Goal: Task Accomplishment & Management: Manage account settings

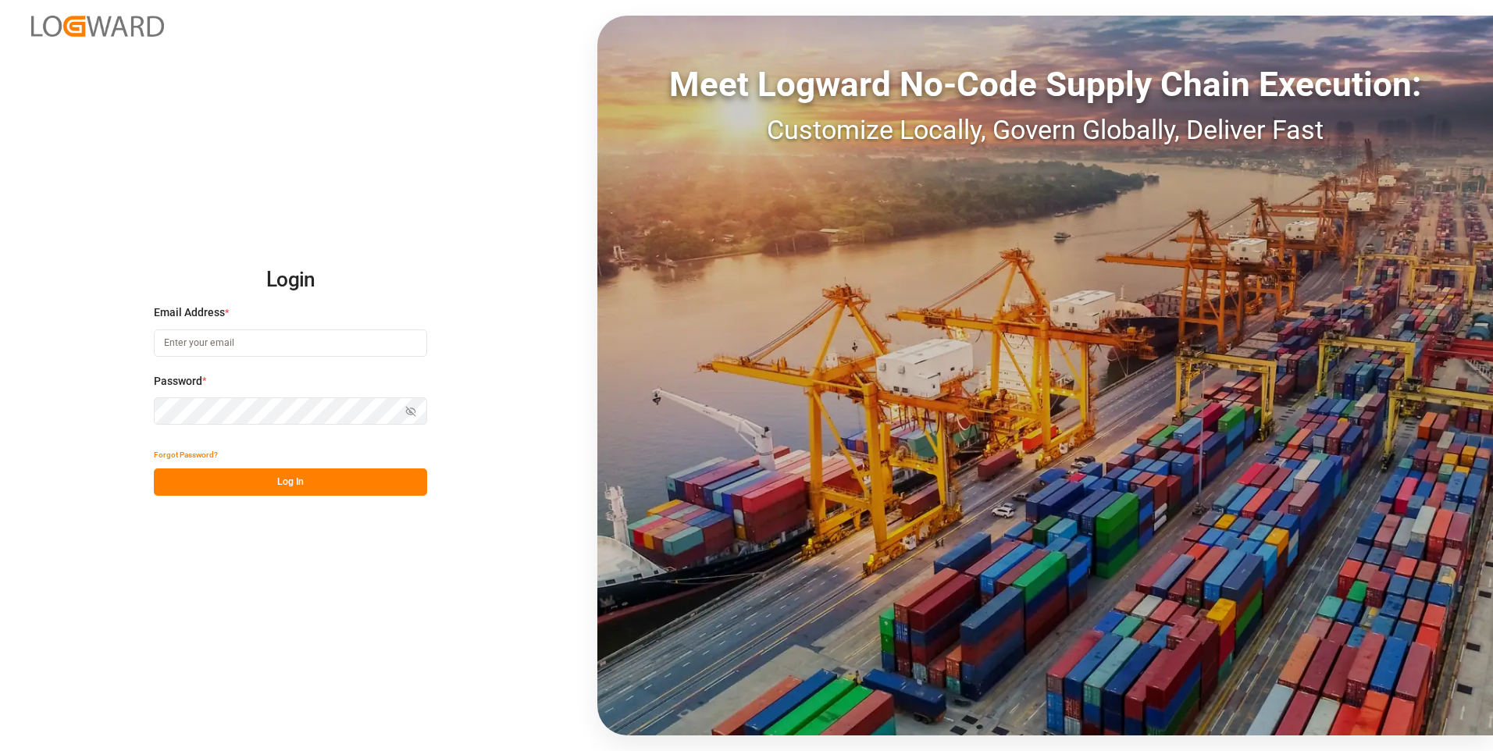
type input "[EMAIL_ADDRESS][DOMAIN_NAME]"
click at [337, 478] on button "Log In" at bounding box center [290, 482] width 273 height 27
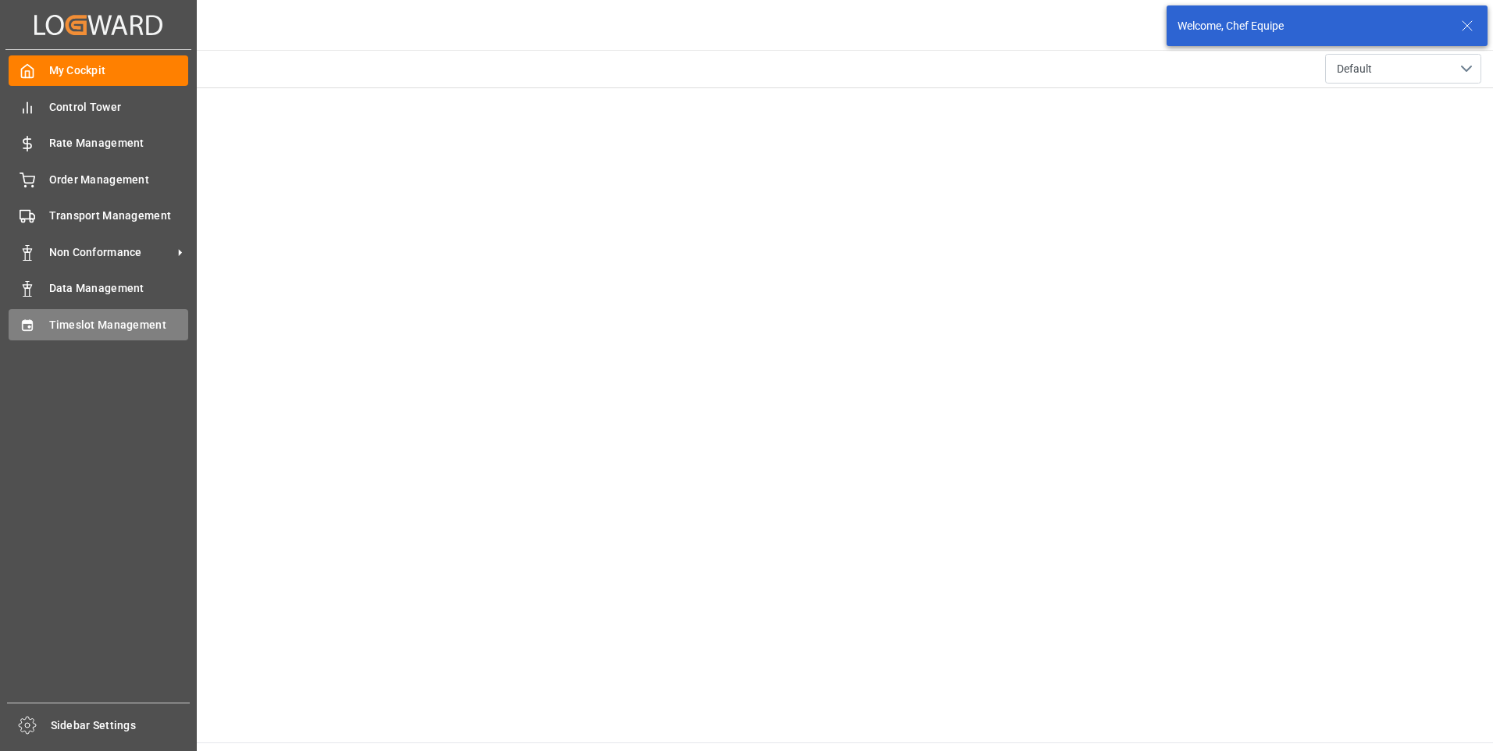
click at [93, 326] on span "Timeslot Management" at bounding box center [119, 325] width 140 height 16
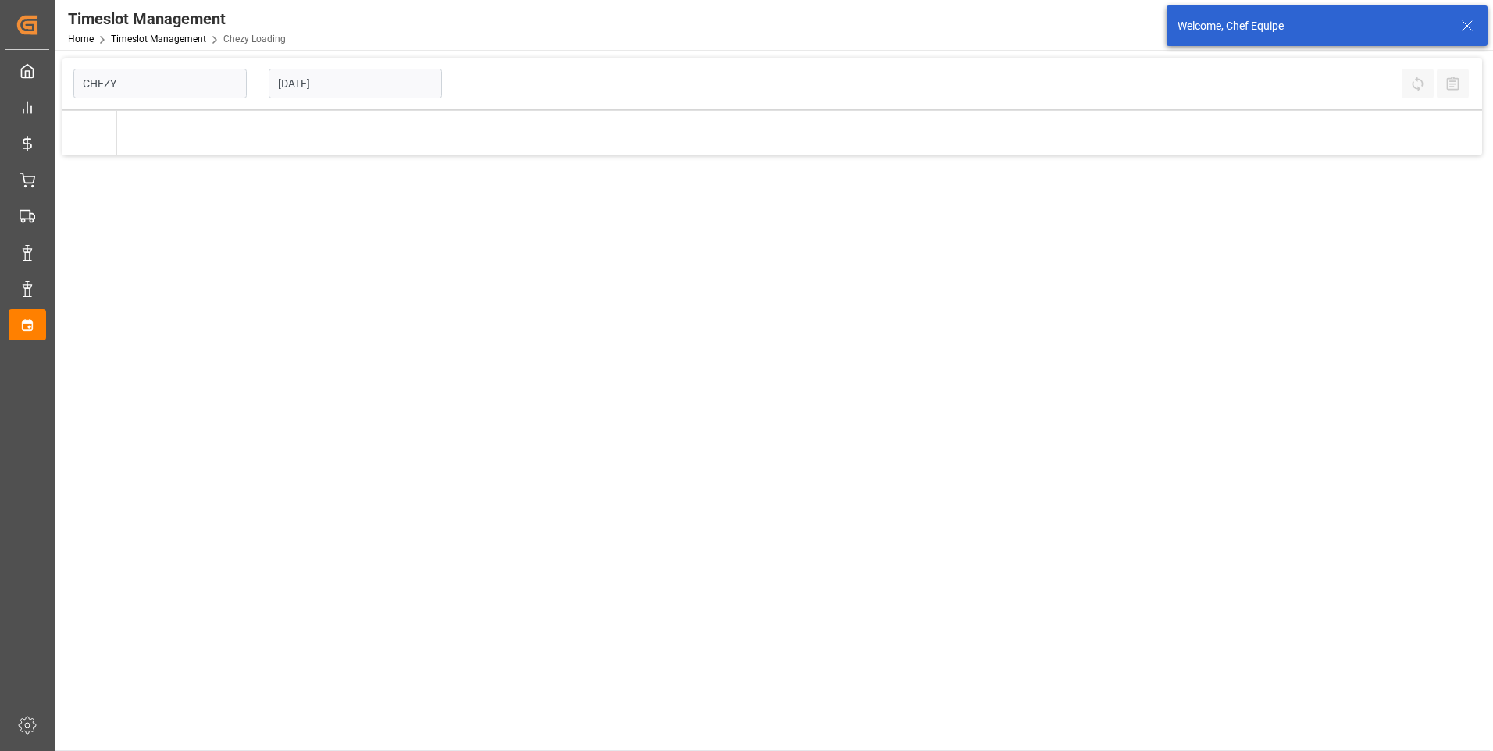
type input "Chezy Loading"
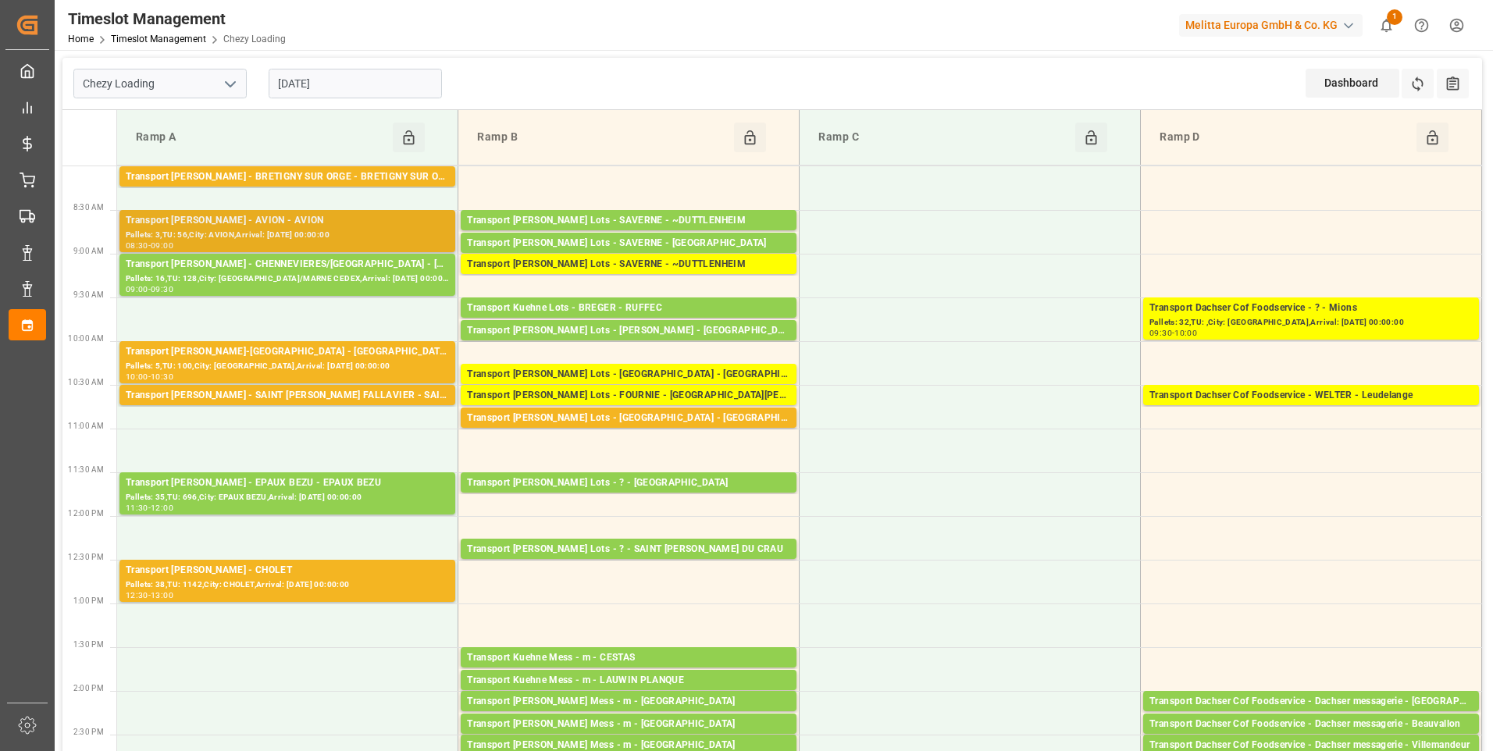
click at [306, 223] on div "Transport [PERSON_NAME] - AVION - AVION" at bounding box center [287, 221] width 323 height 16
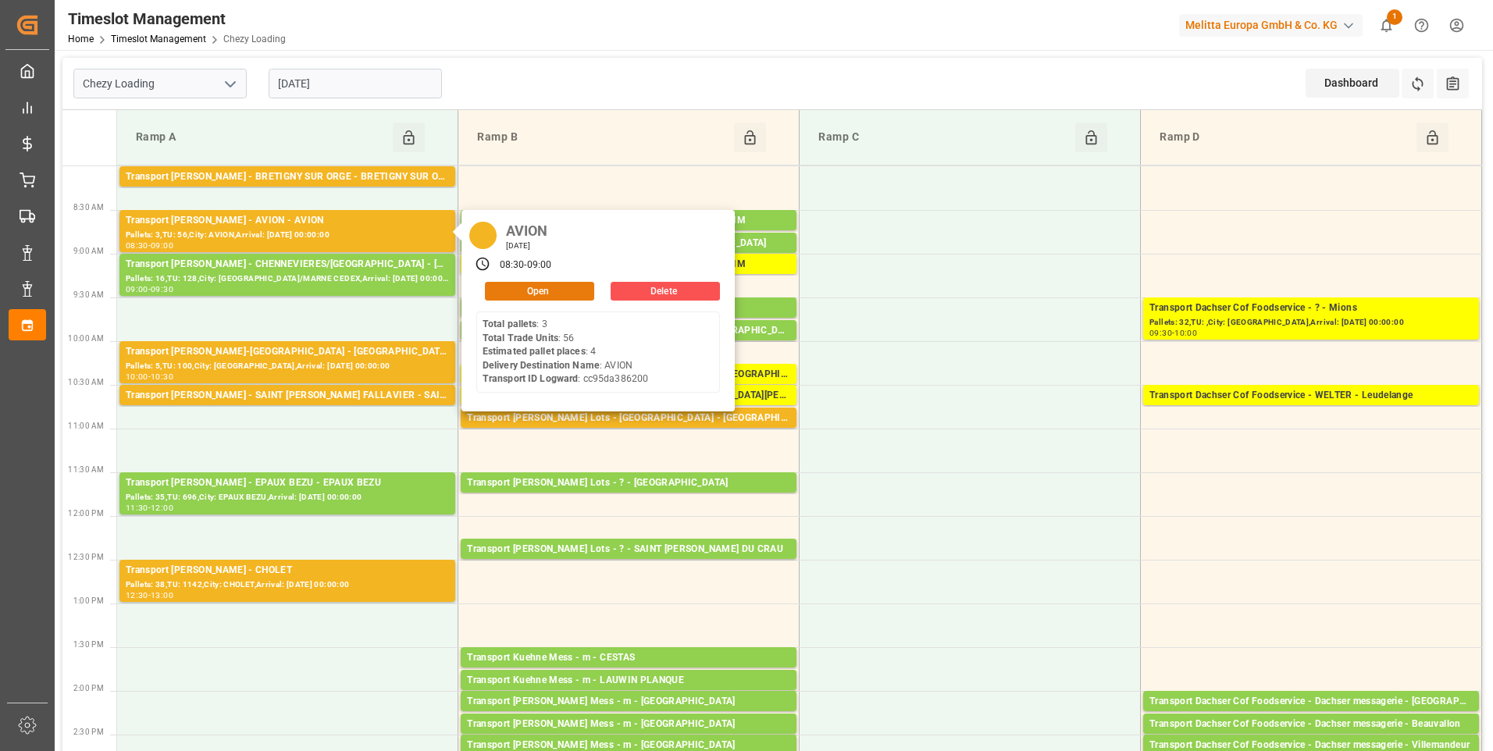
click at [524, 285] on button "Open" at bounding box center [539, 291] width 109 height 19
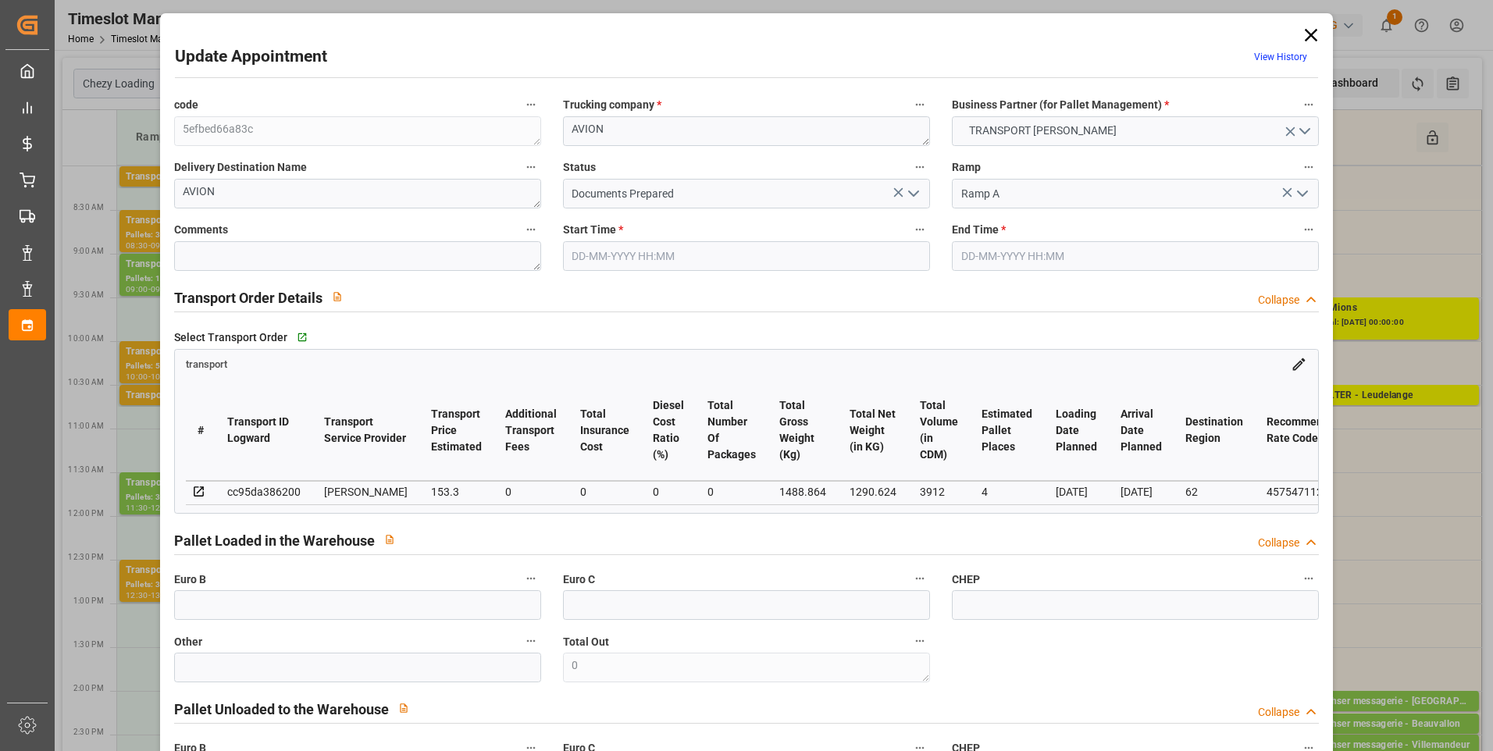
type input "4"
type input "153.3"
type input "0"
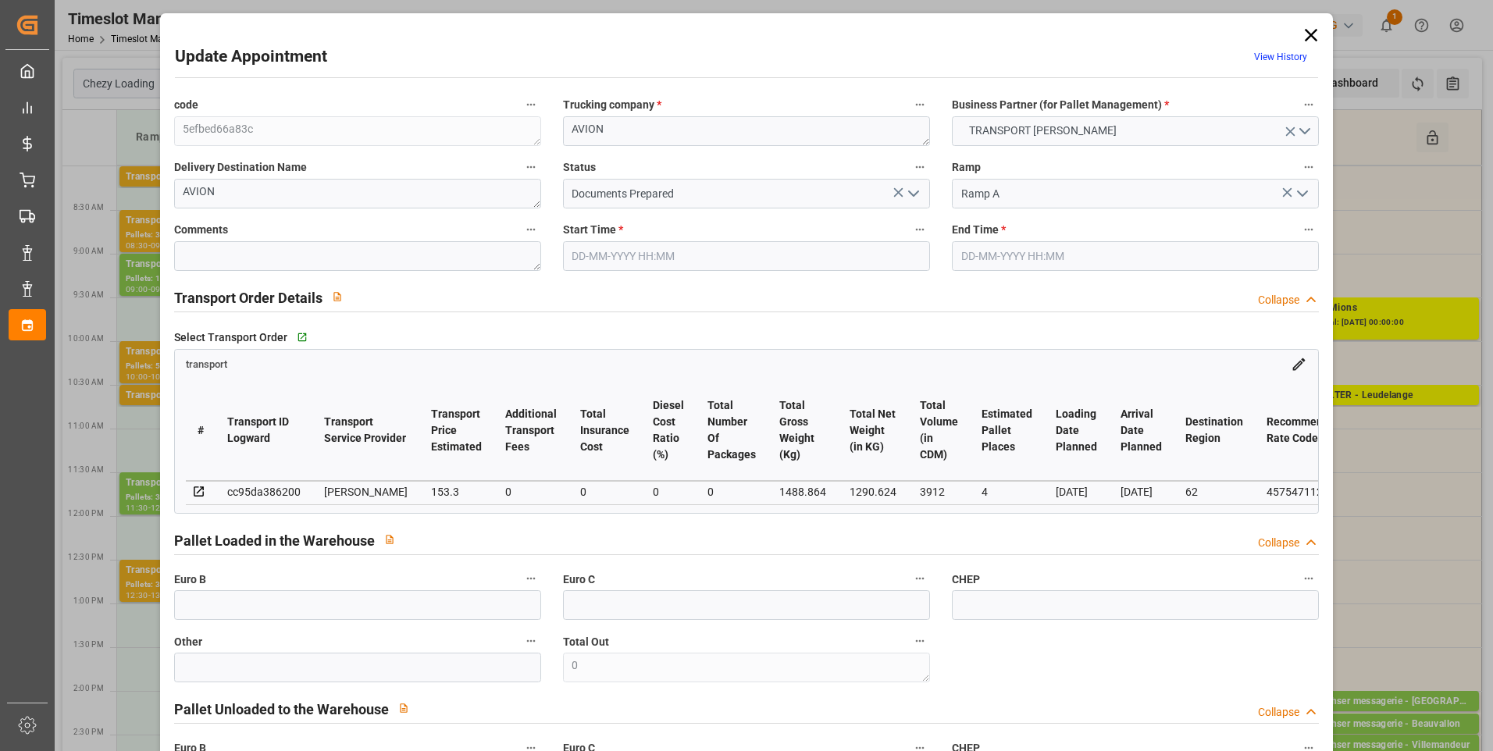
type input "148.1185"
type input "-5.1815"
type input "0"
type input "1290.624"
type input "1656"
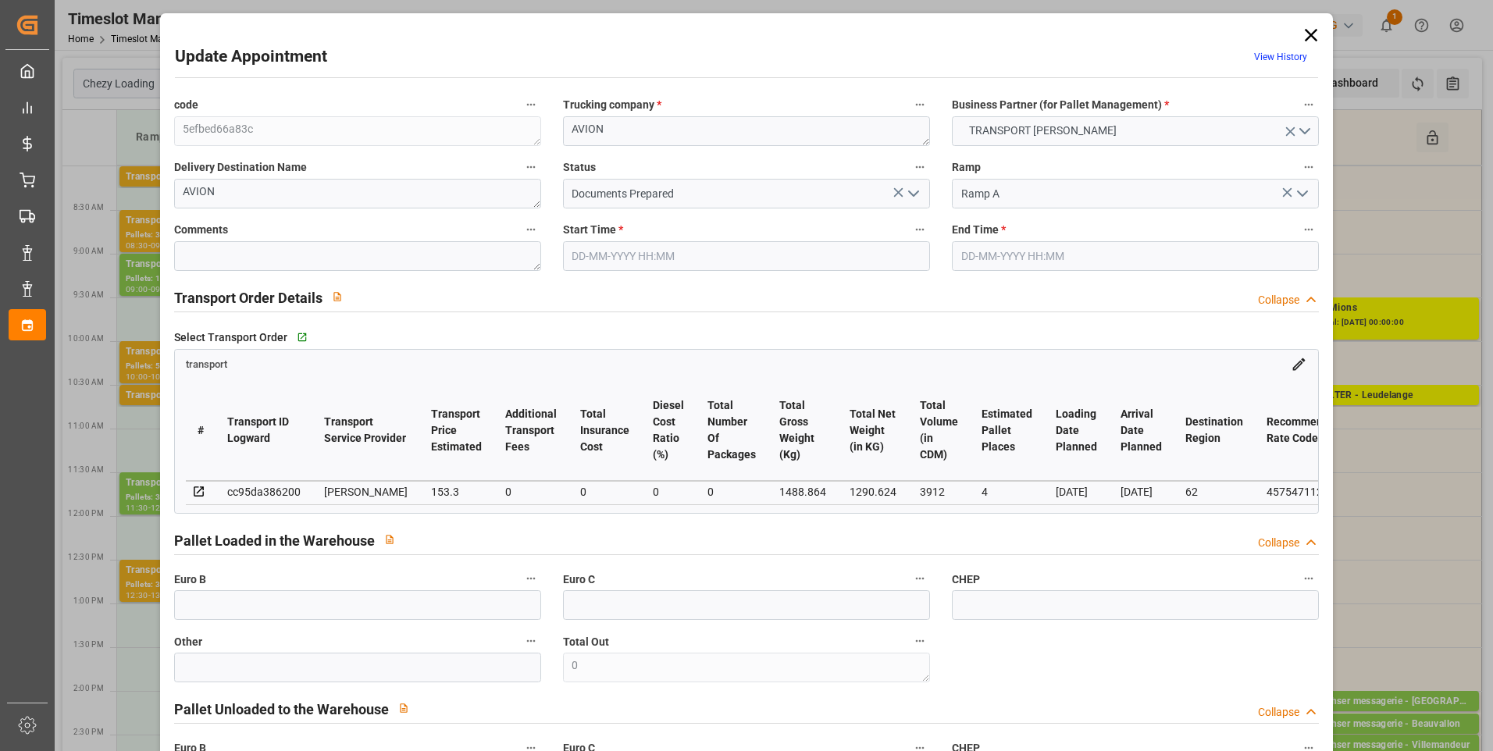
type input "3912"
type input "62"
type input "3"
type input "56"
type input "4"
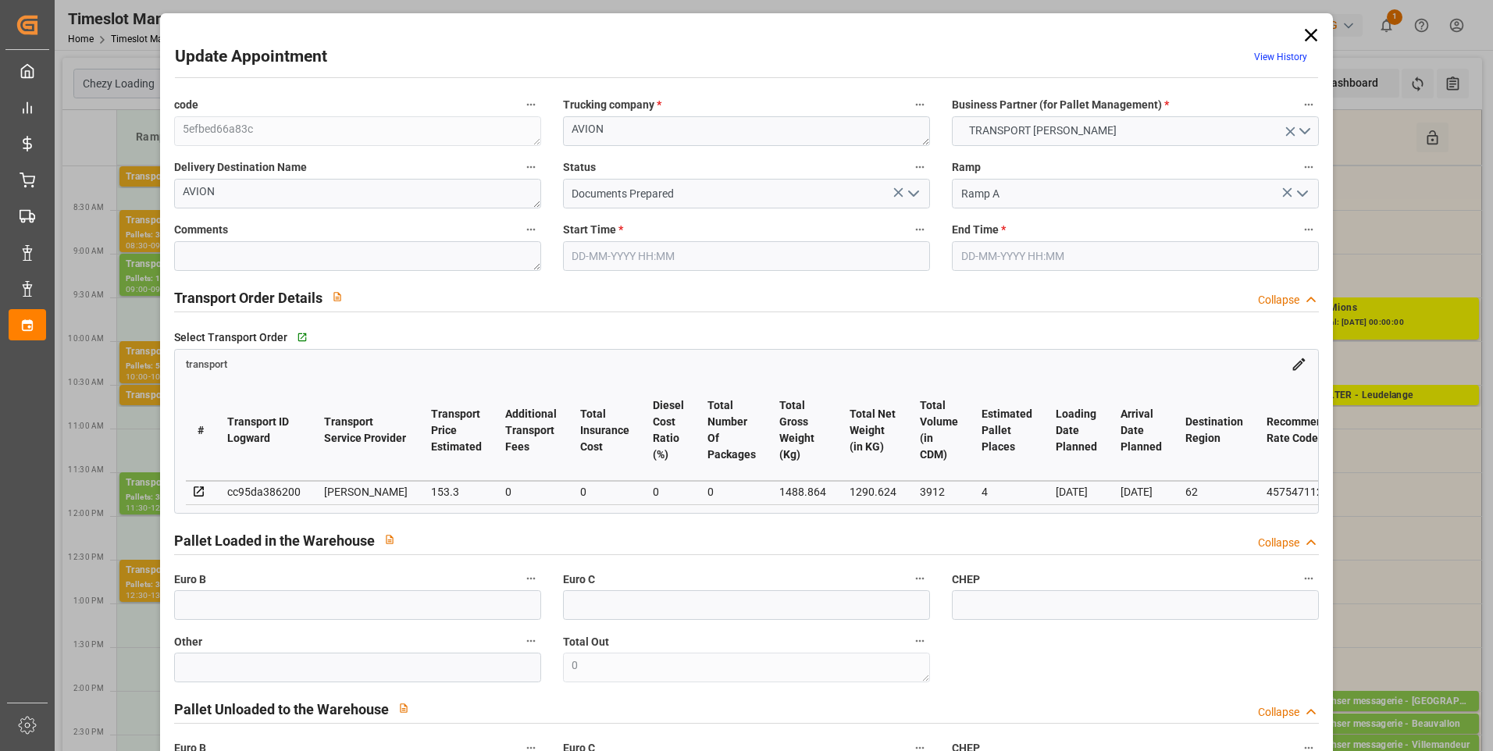
type input "101"
type input "1488.864"
type input "0"
type input "4710.8598"
type input "0"
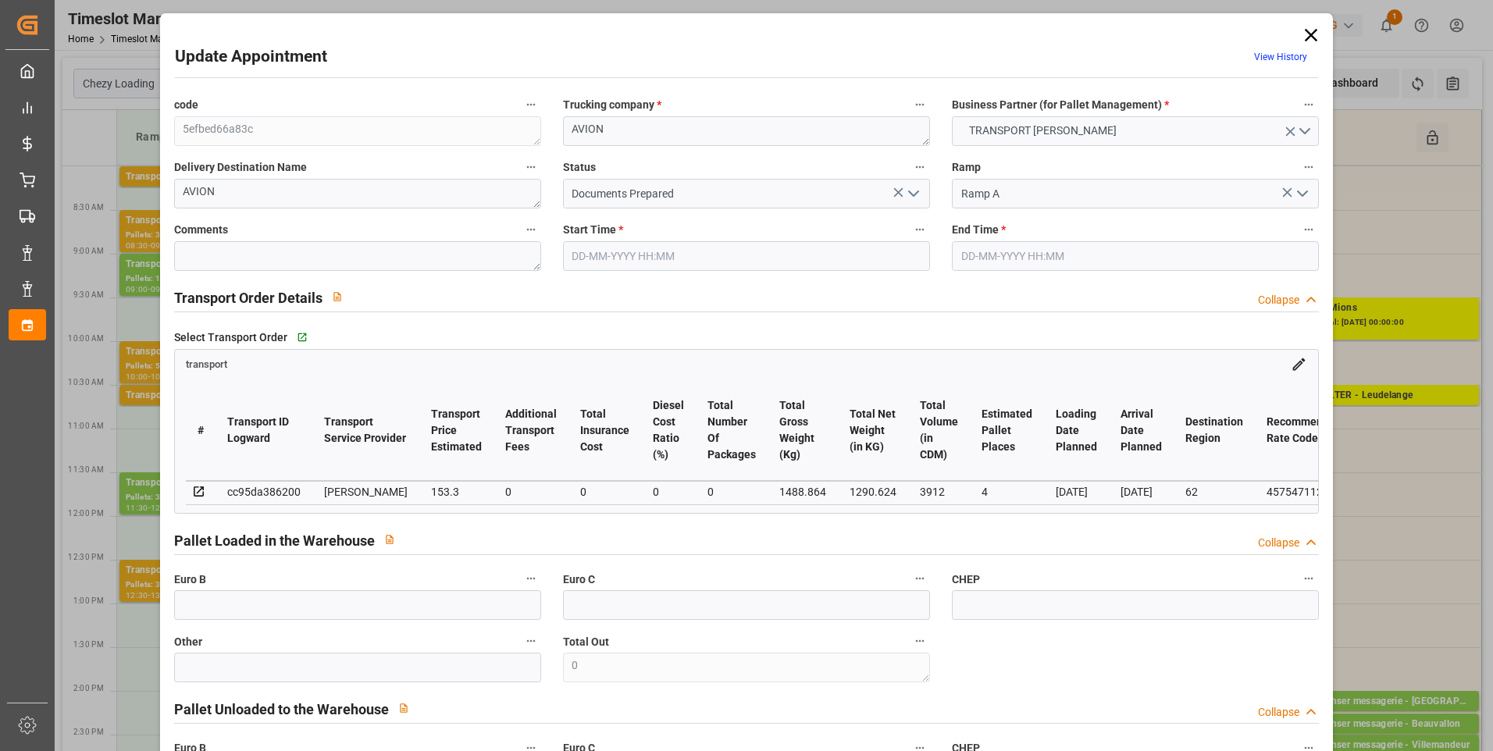
type input "0"
type input "21"
type input "35"
type input "[DATE] 08:30"
type input "[DATE] 09:00"
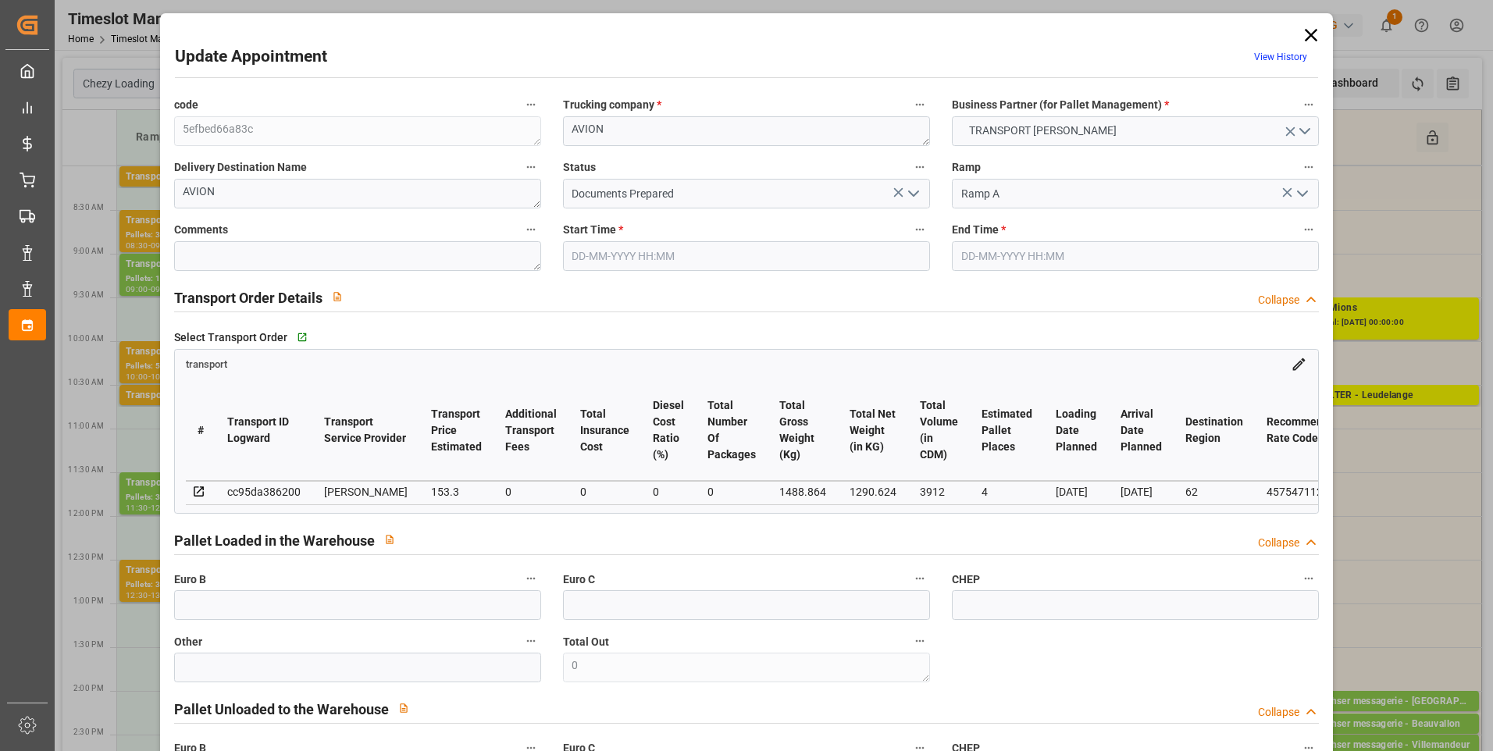
type input "[DATE] 16:10"
type input "[DATE] 11:17"
type input "[DATE]"
click at [914, 191] on icon "open menu" at bounding box center [913, 193] width 19 height 19
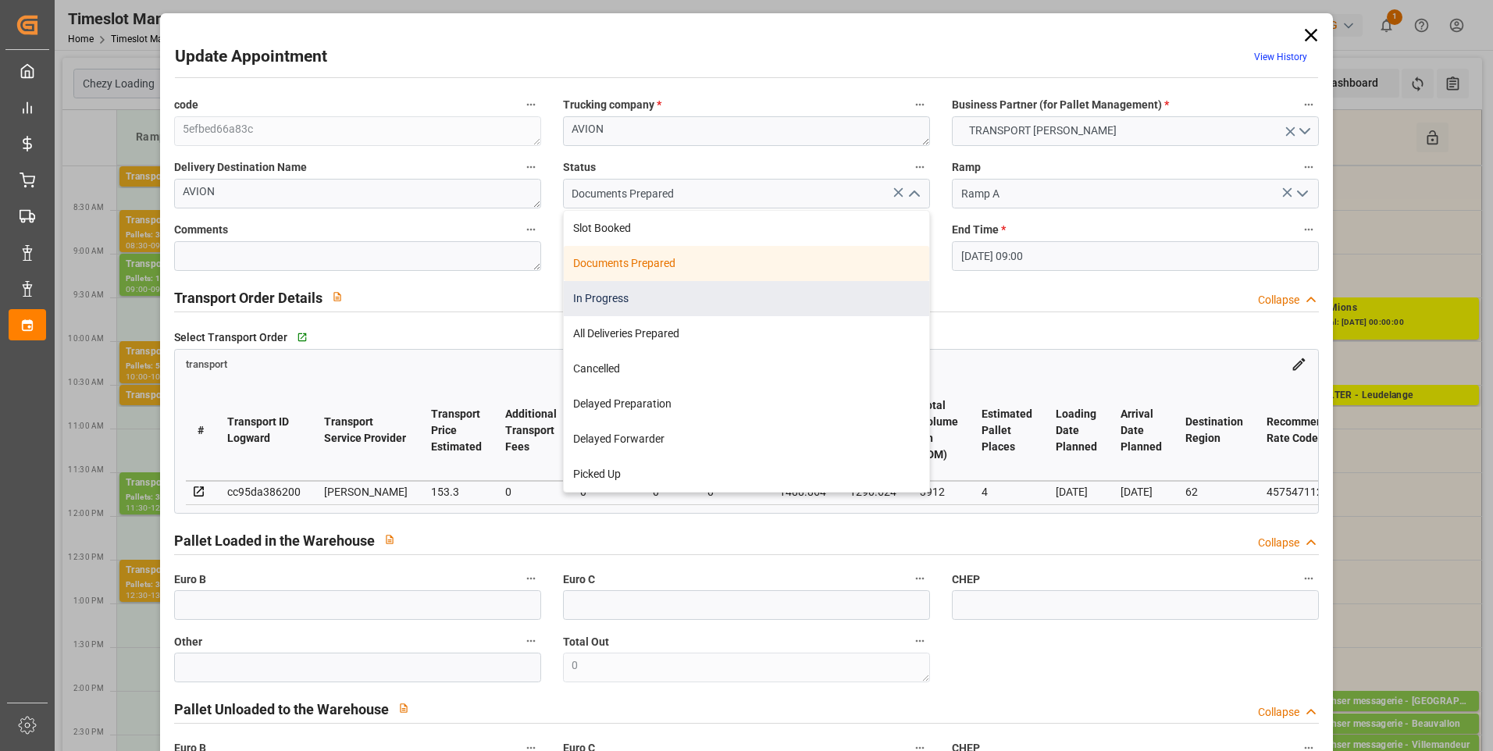
click at [622, 301] on div "In Progress" at bounding box center [747, 298] width 366 height 35
type input "In Progress"
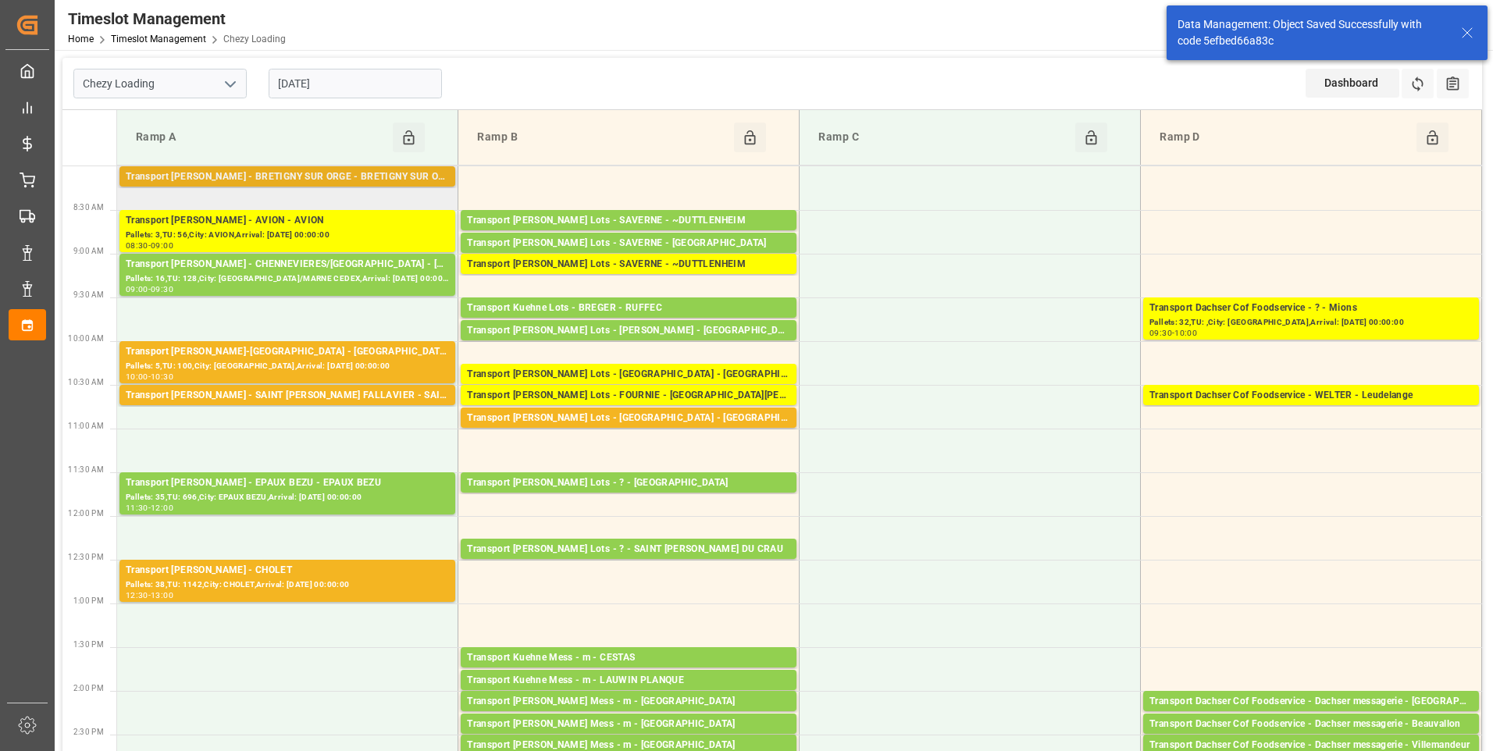
click at [321, 177] on div "Transport [PERSON_NAME] - BRETIGNY SUR ORGE - BRETIGNY SUR ORGE" at bounding box center [287, 177] width 323 height 16
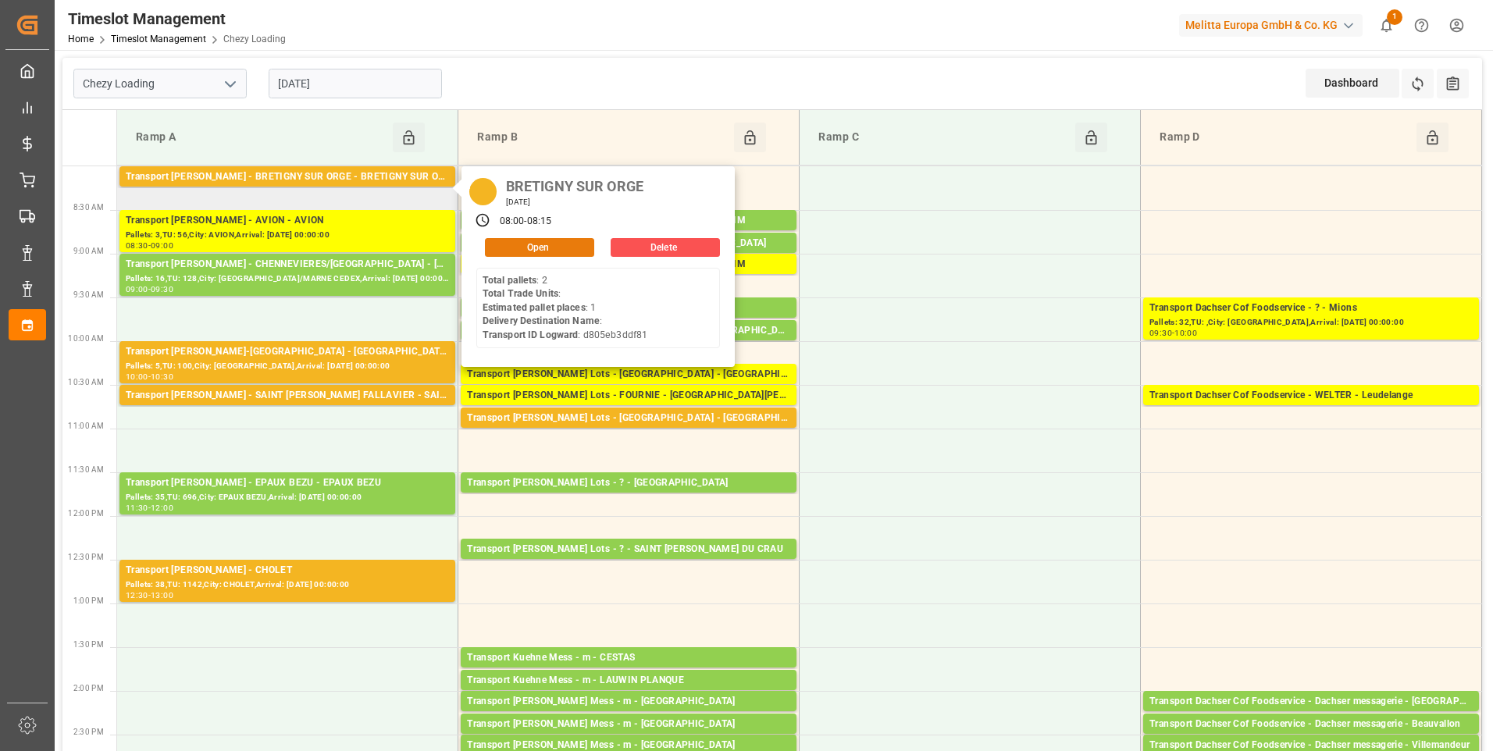
click at [536, 240] on button "Open" at bounding box center [539, 247] width 109 height 19
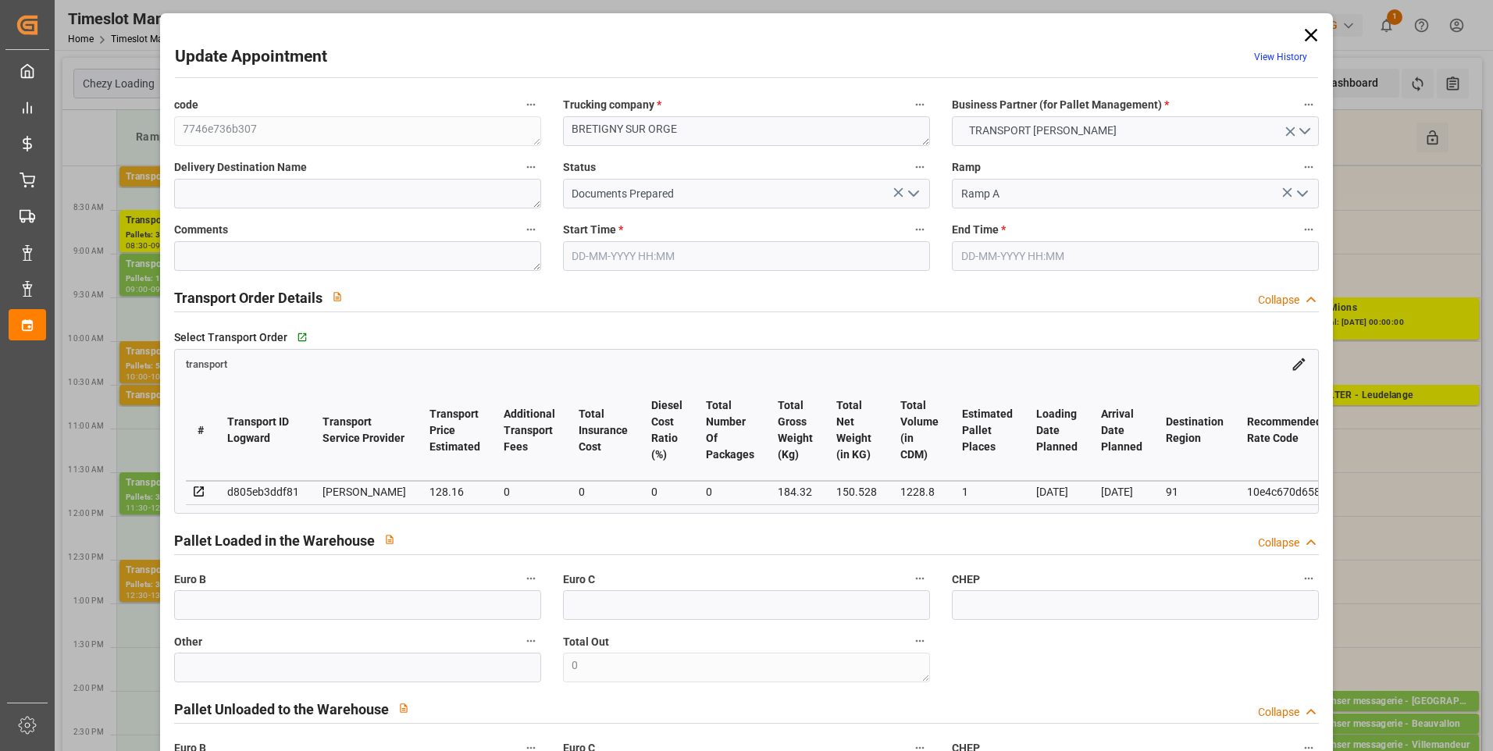
type input "1"
type input "128.16"
type input "0"
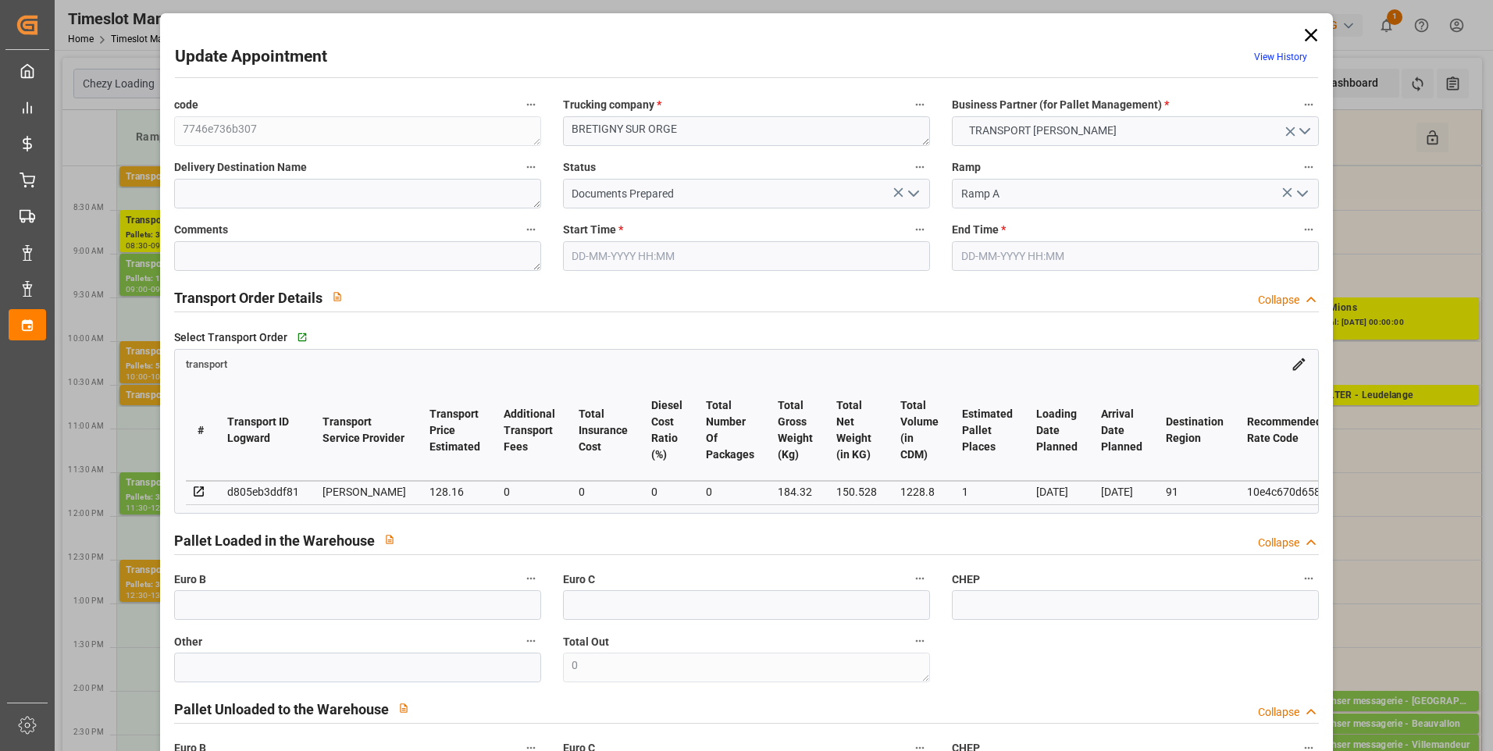
type input "123.8282"
type input "-4.3318"
type input "0"
type input "150.528"
type input "238"
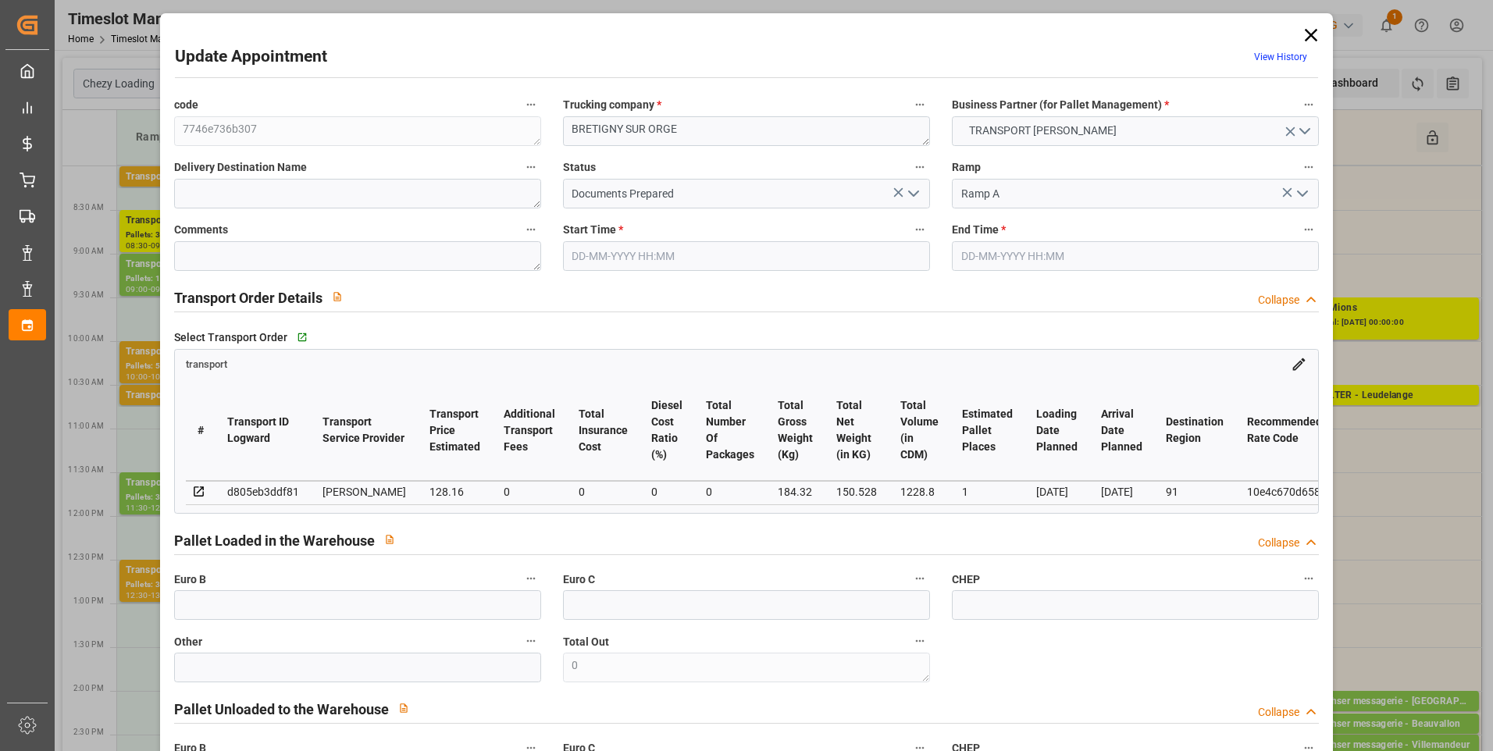
type input "1228.8"
type input "91"
type input "2"
type input "0"
type input "2"
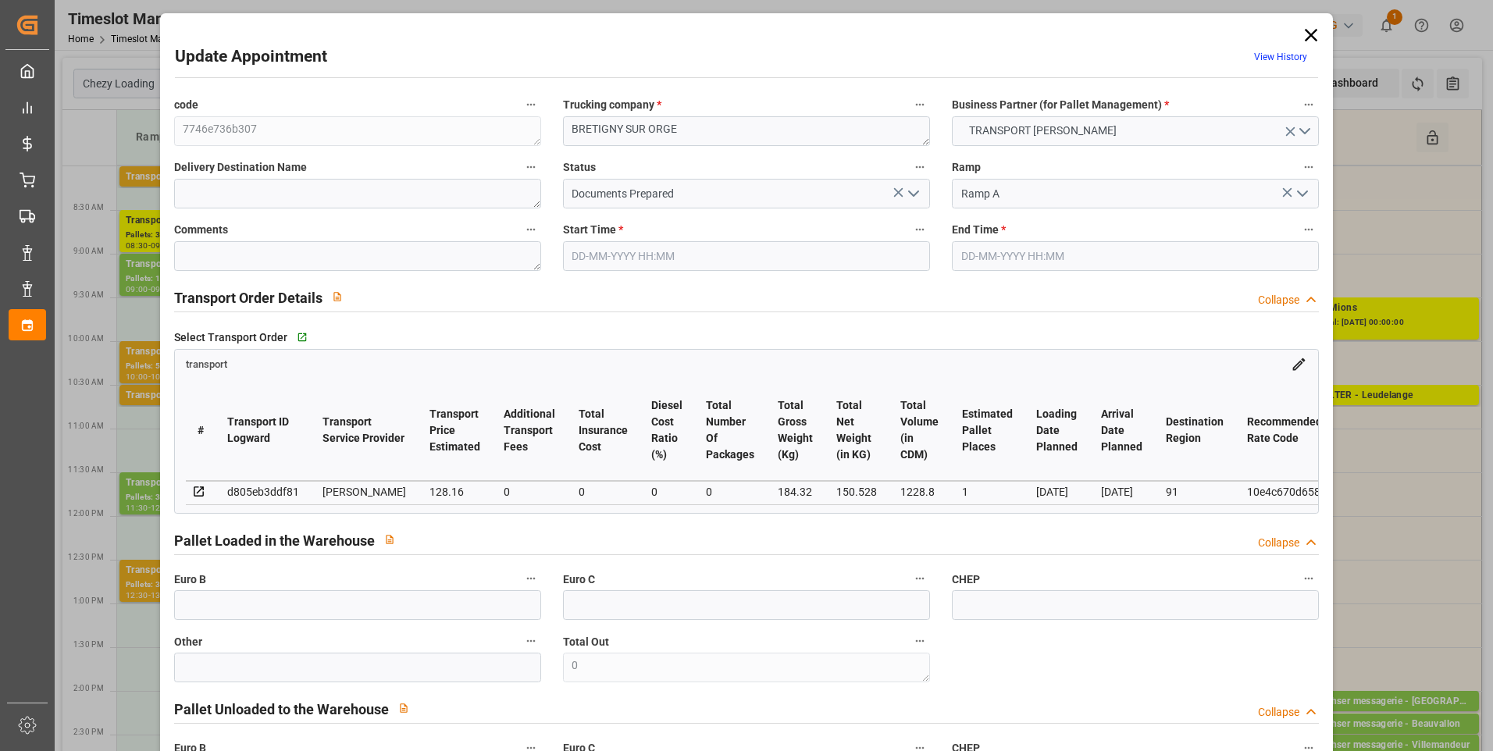
type input "101"
type input "184.32"
type input "0"
type input "4710.8598"
type input "0"
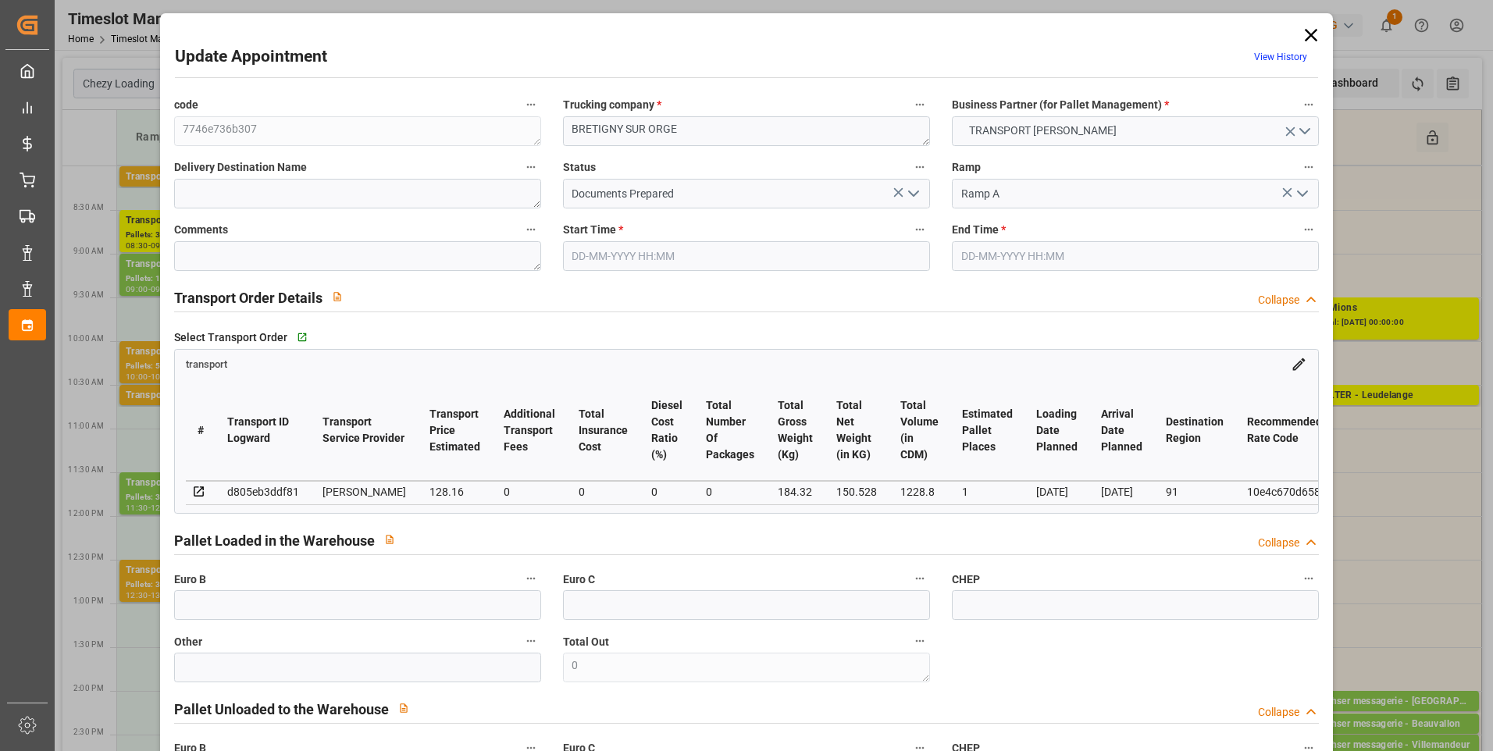
type input "0"
type input "21"
type input "35"
type input "[DATE] 08:00"
type input "[DATE] 08:15"
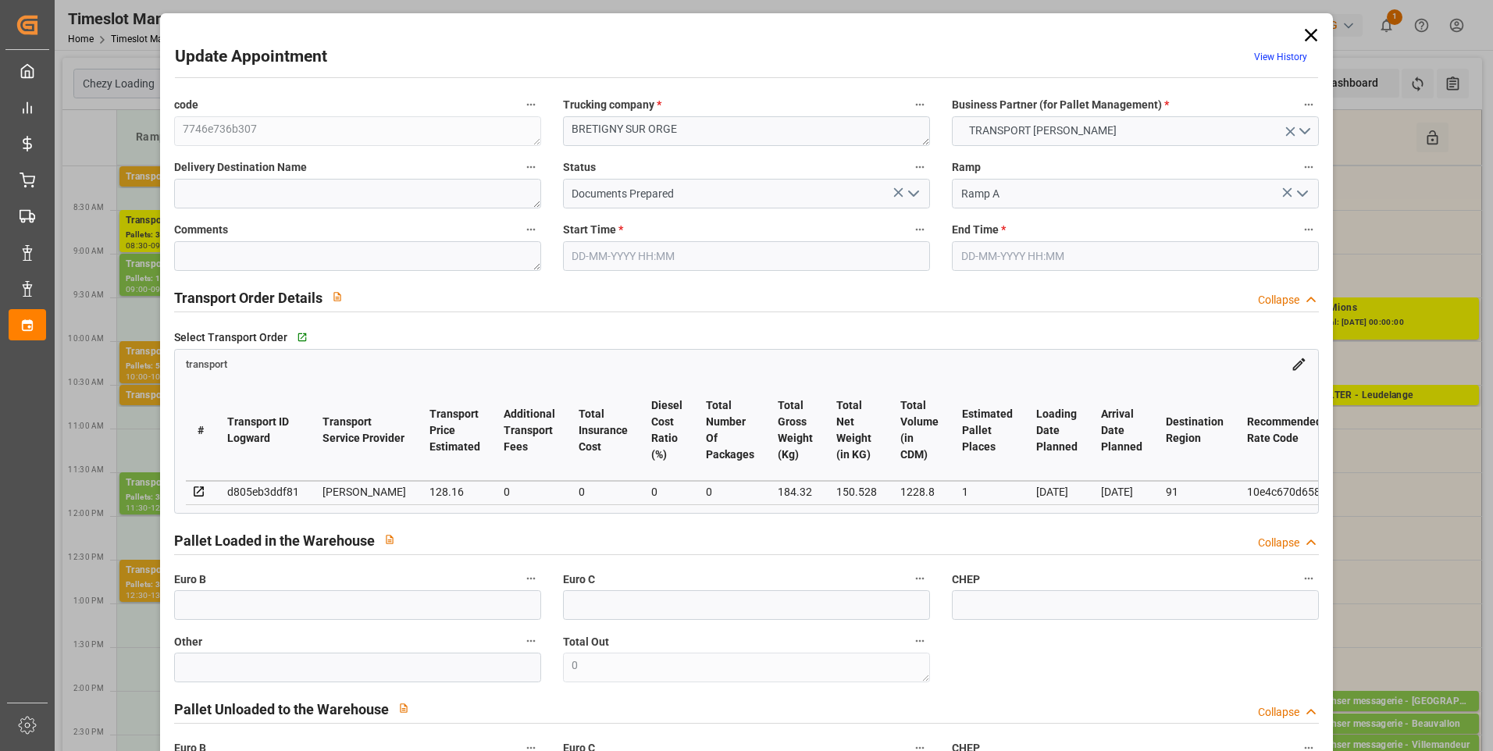
type input "[DATE] 14:25"
type input "[DATE] 11:22"
type input "[DATE]"
click at [913, 193] on polyline "open menu" at bounding box center [913, 193] width 9 height 5
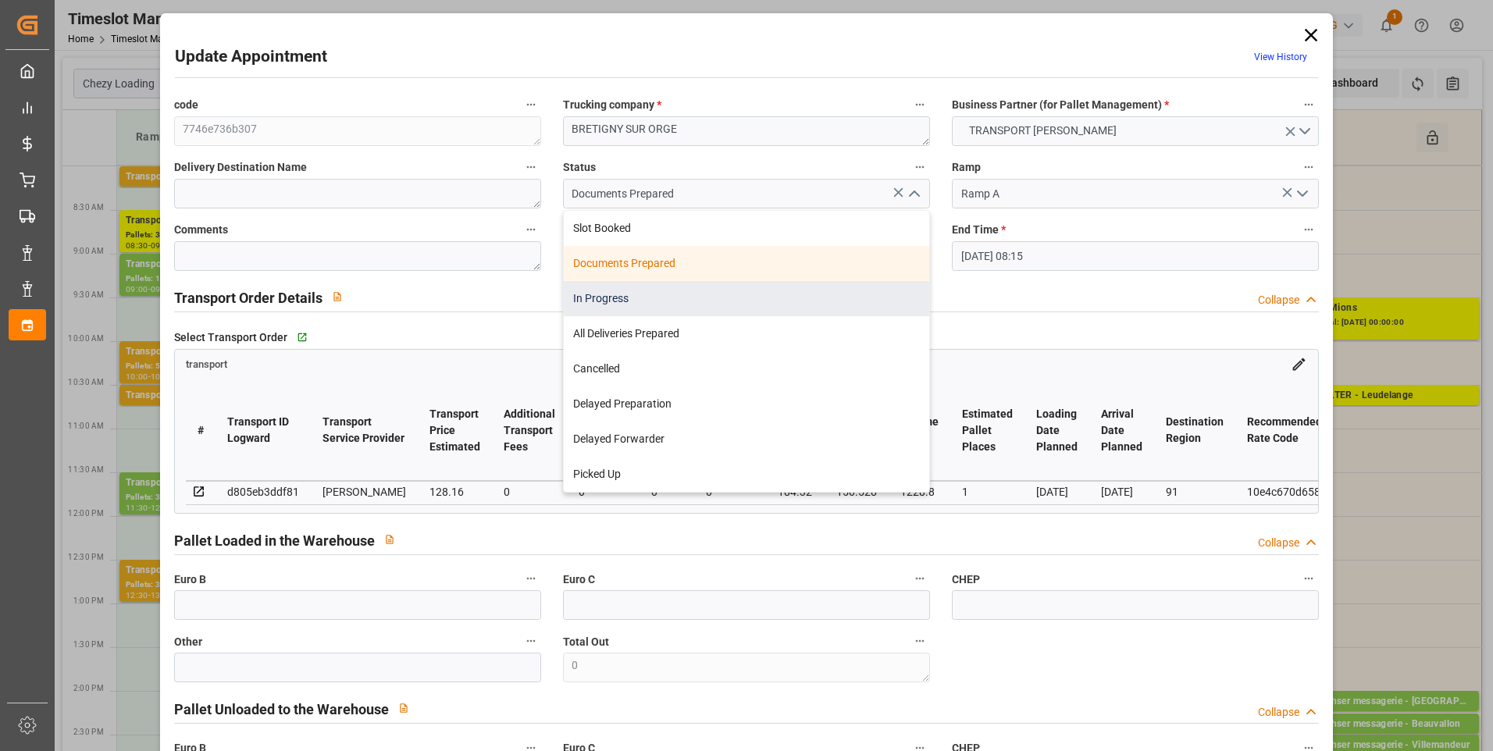
click at [623, 296] on div "In Progress" at bounding box center [747, 298] width 366 height 35
type input "In Progress"
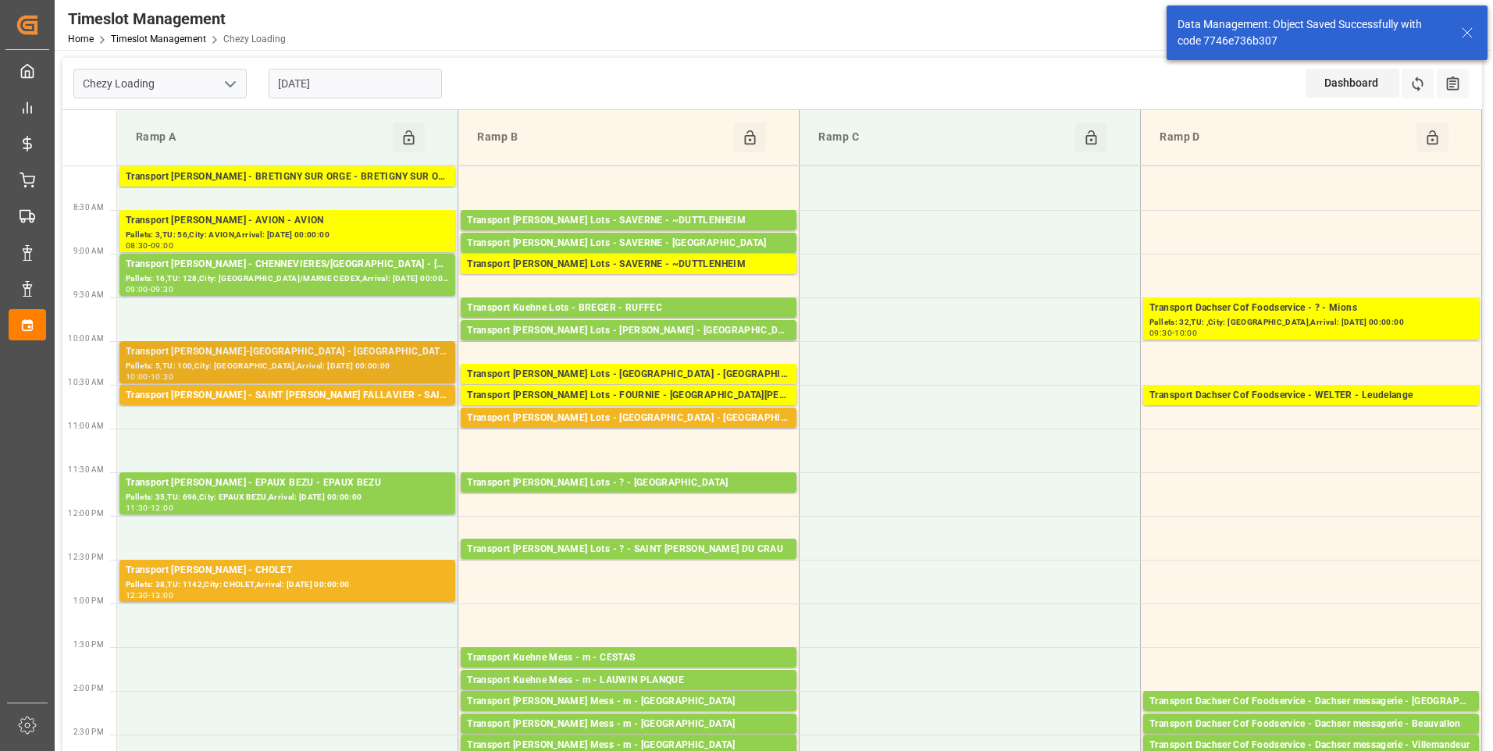
click at [299, 362] on div "Pallets: 5,TU: 100,City: [GEOGRAPHIC_DATA],Arrival: [DATE] 00:00:00" at bounding box center [287, 366] width 323 height 13
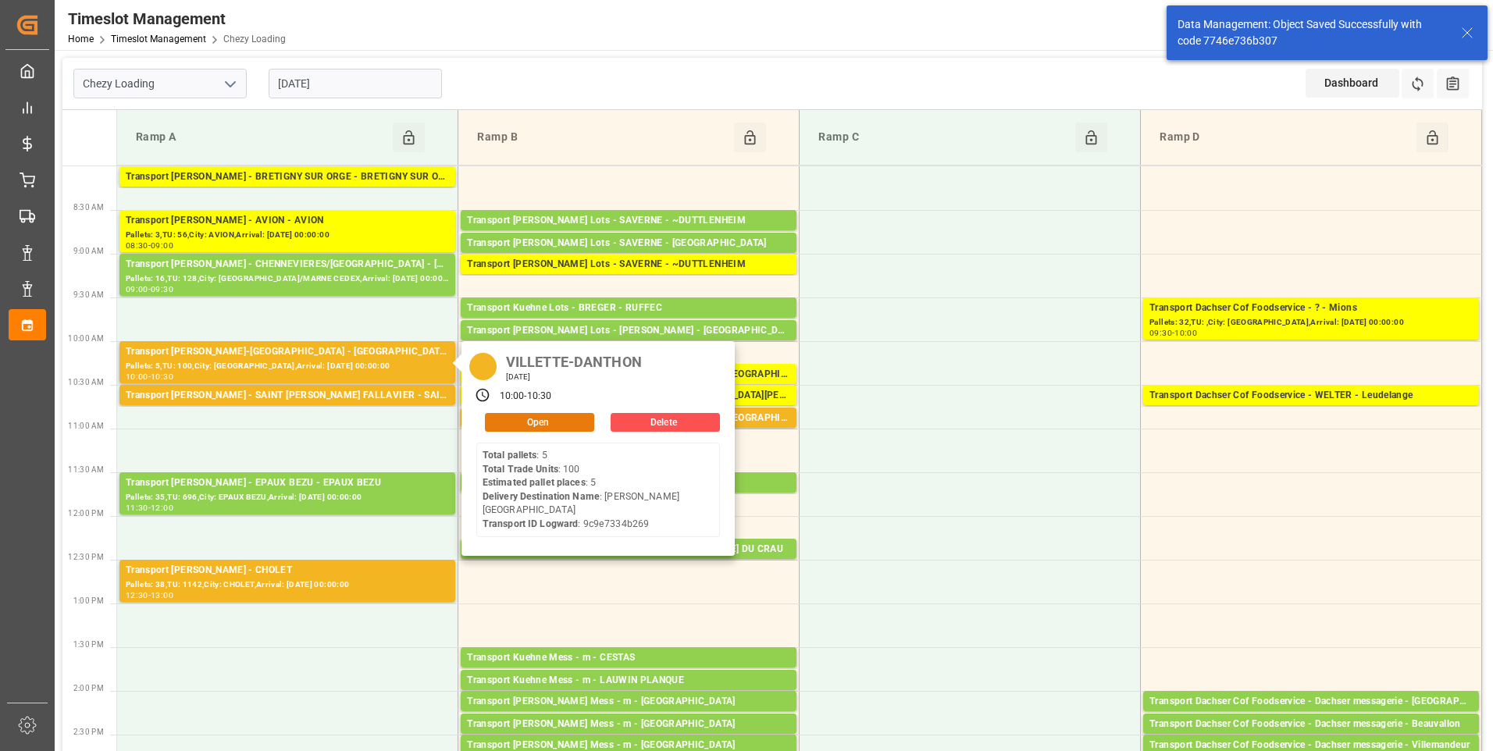
click at [521, 413] on button "Open" at bounding box center [539, 422] width 109 height 19
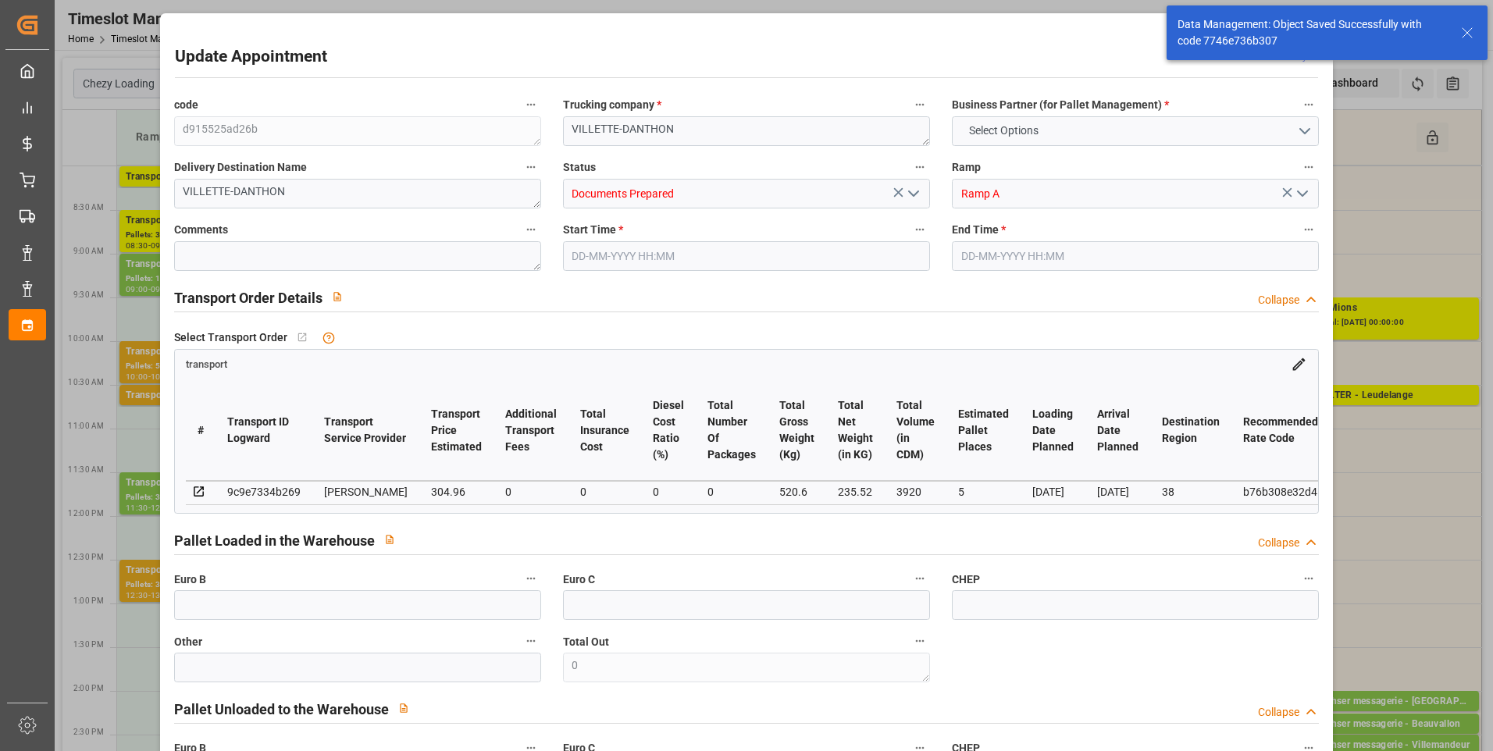
type input "5"
type input "304.96"
type input "0"
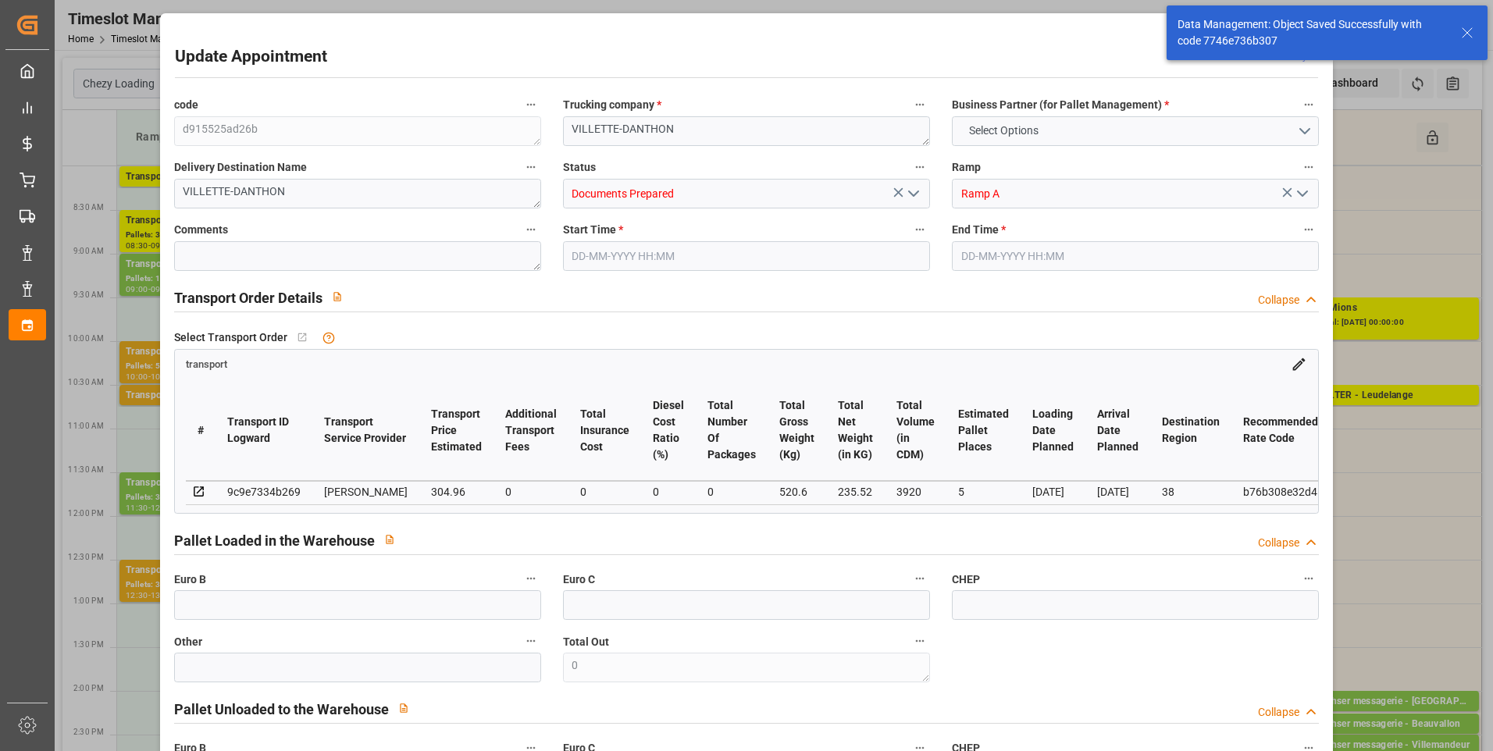
type input "294.6524"
type input "-10.3076"
type input "0"
type input "235.52"
type input "645"
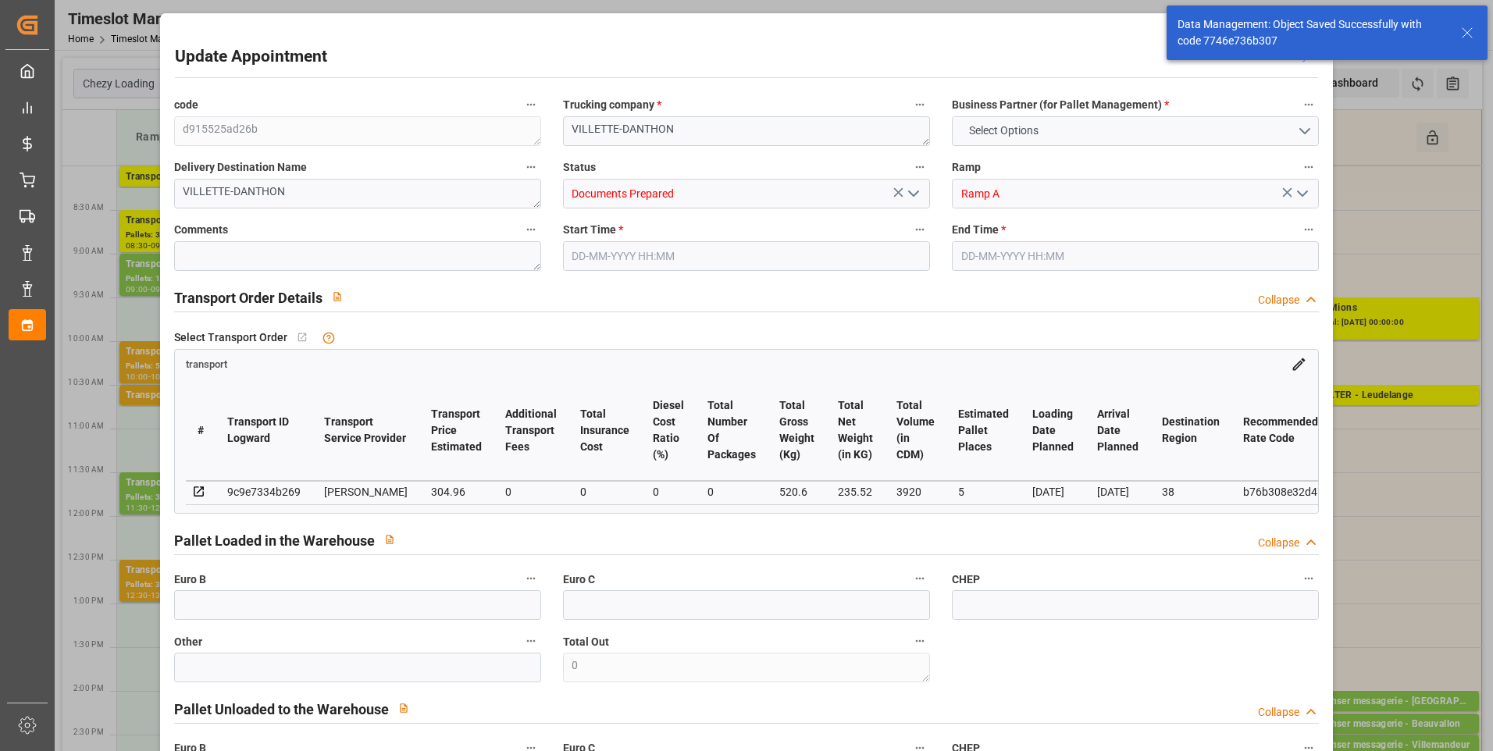
type input "3920"
type input "38"
type input "5"
type input "100"
type input "5"
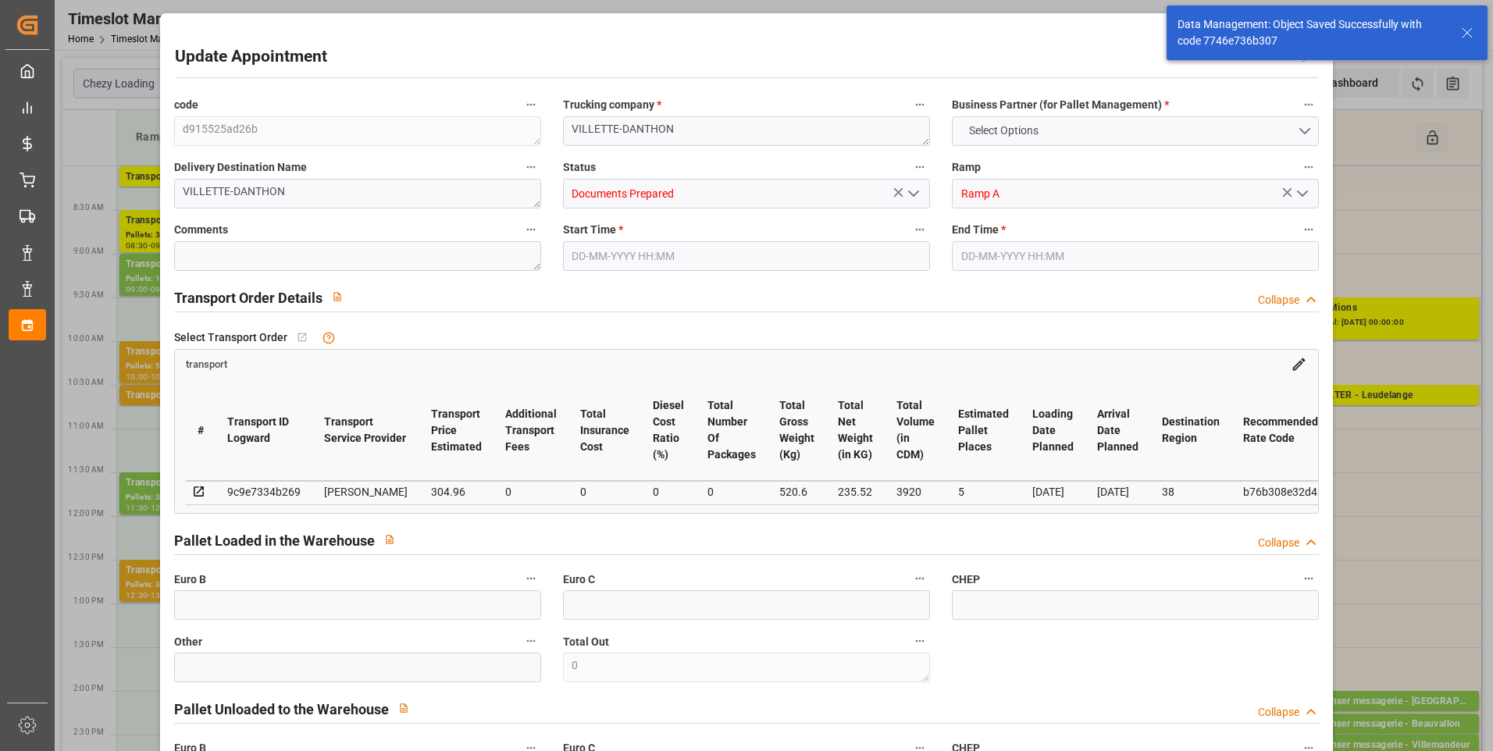
type input "101"
type input "520.6"
type input "0"
type input "4710.8598"
type input "0"
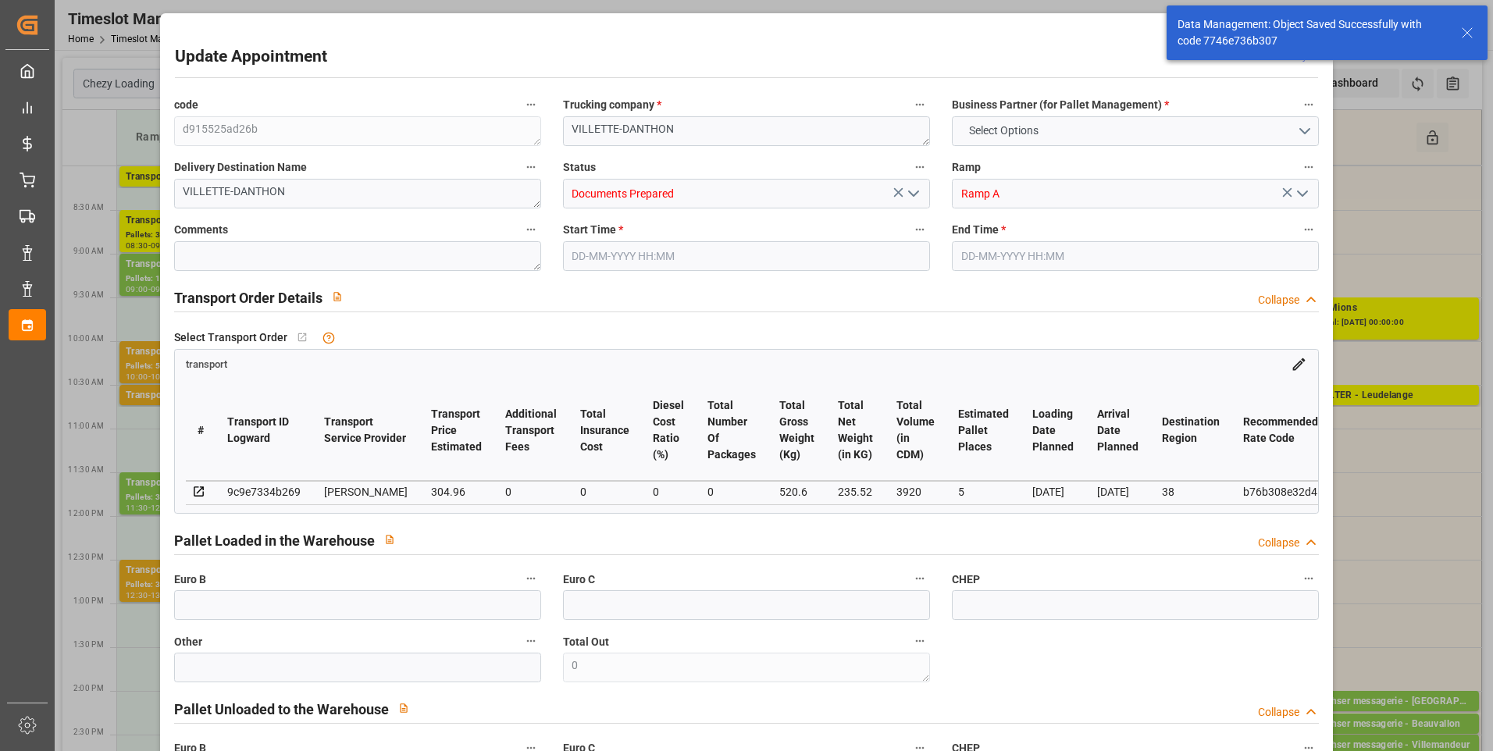
type input "0"
type input "21"
type input "35"
type input "[DATE] 10:00"
type input "[DATE] 10:30"
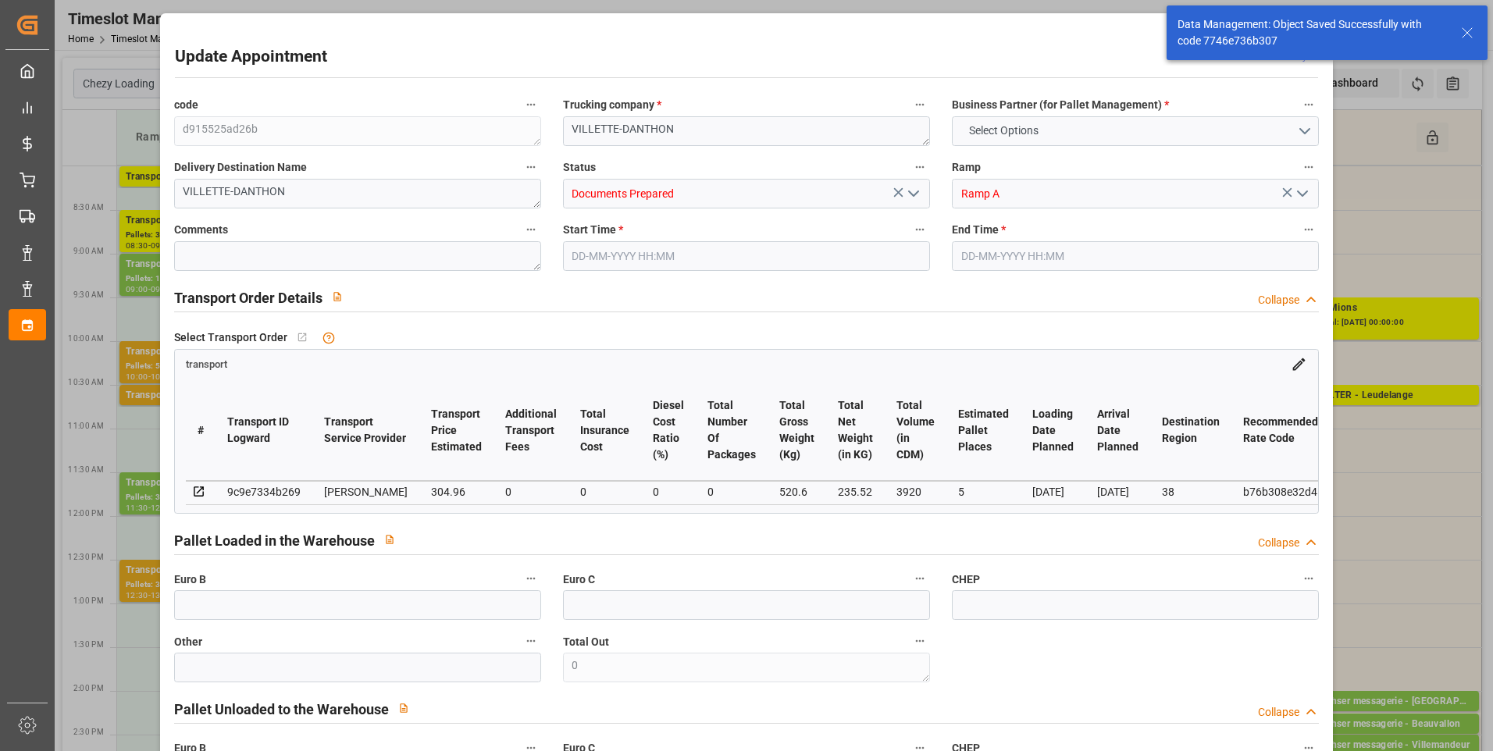
type input "[DATE] 16:11"
type input "[DATE] 11:18"
type input "[DATE]"
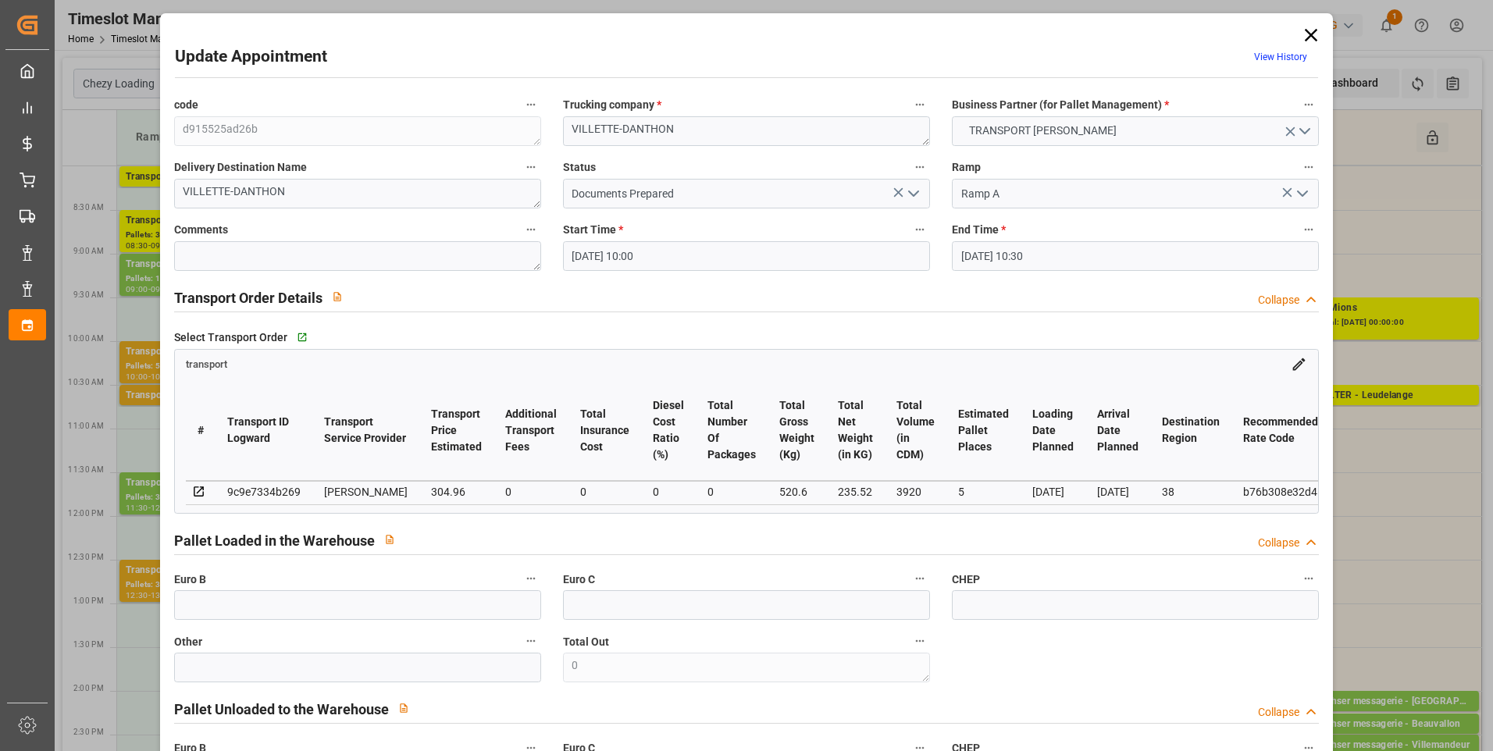
click at [915, 186] on icon "open menu" at bounding box center [913, 193] width 19 height 19
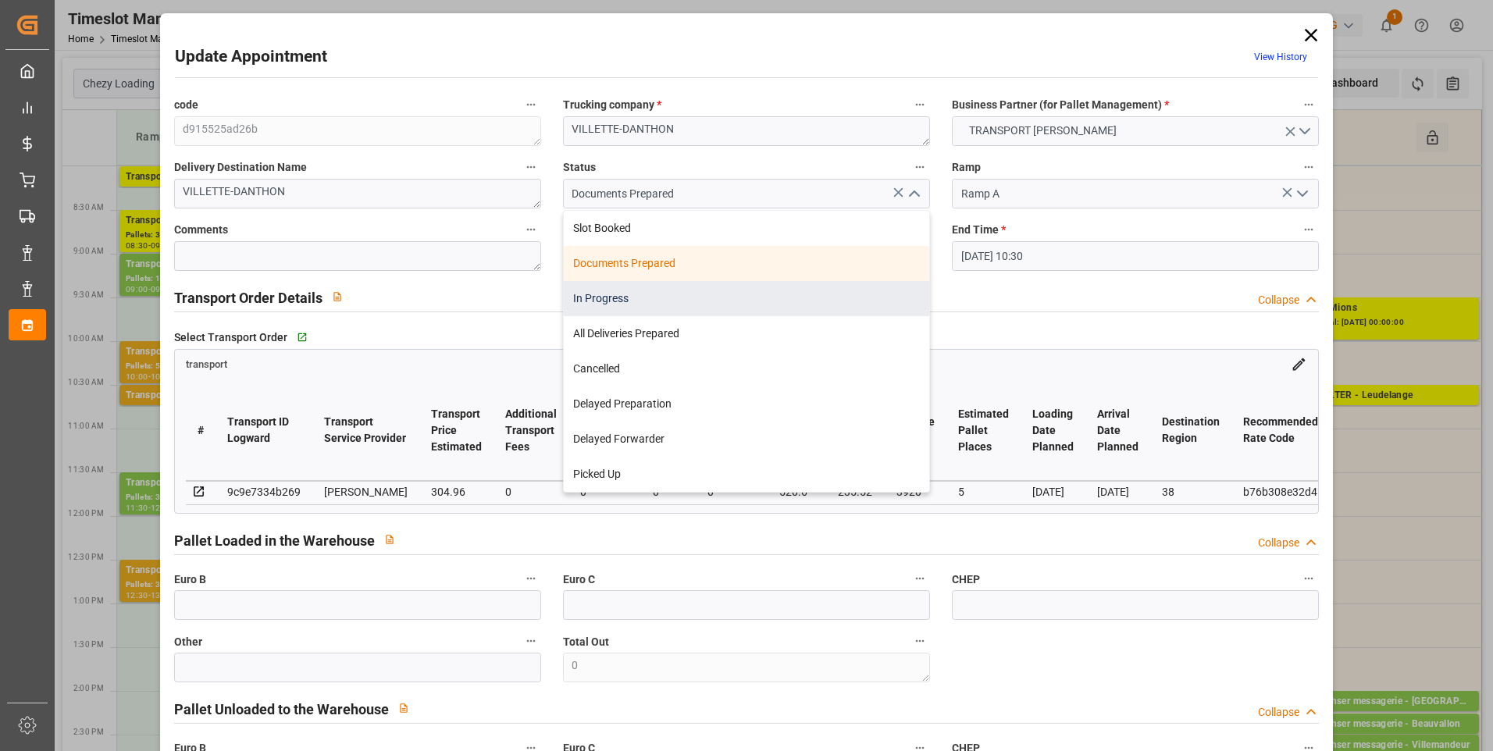
click at [606, 298] on div "In Progress" at bounding box center [747, 298] width 366 height 35
type input "In Progress"
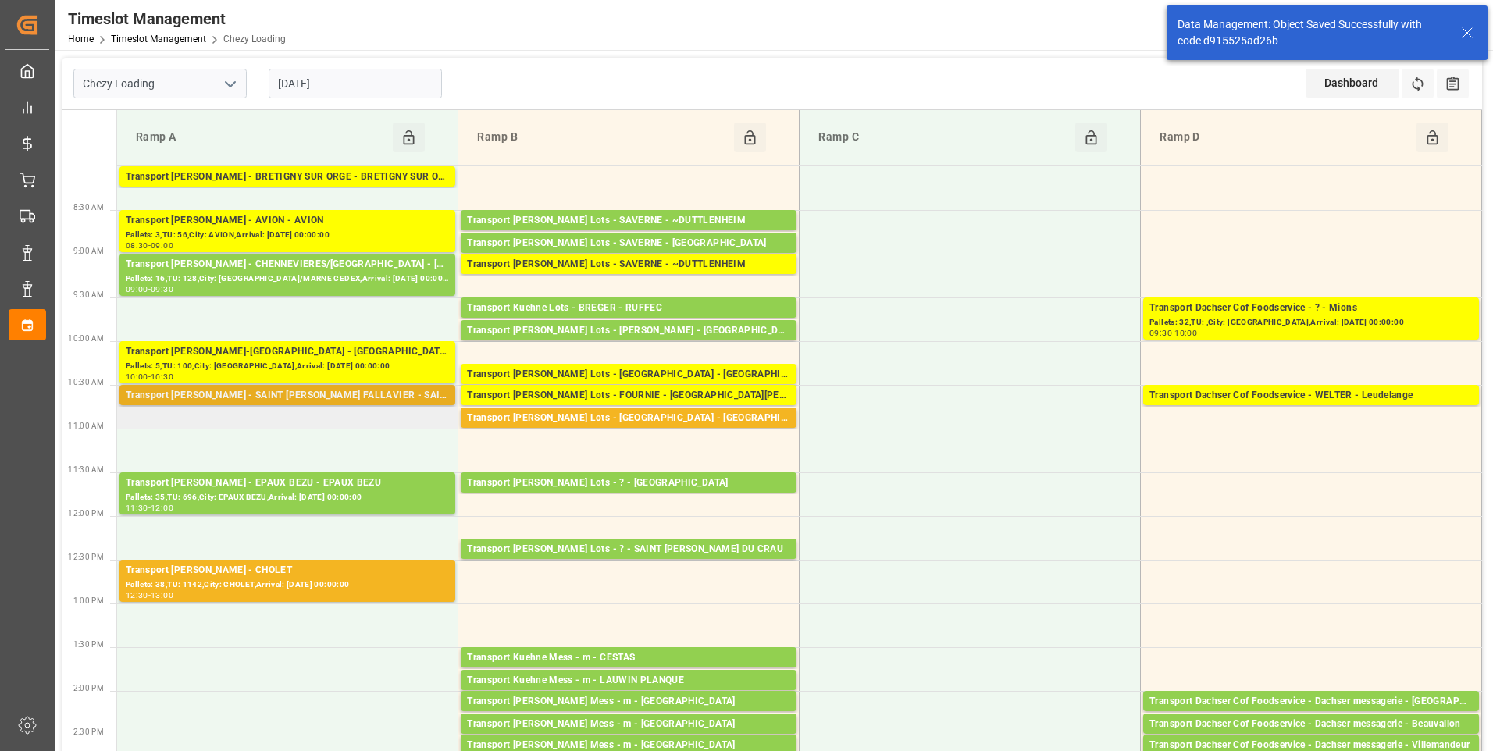
click at [317, 397] on div "Transport [PERSON_NAME] - SAINT [PERSON_NAME] FALLAVIER - SAINT [PERSON_NAME] F…" at bounding box center [287, 396] width 323 height 16
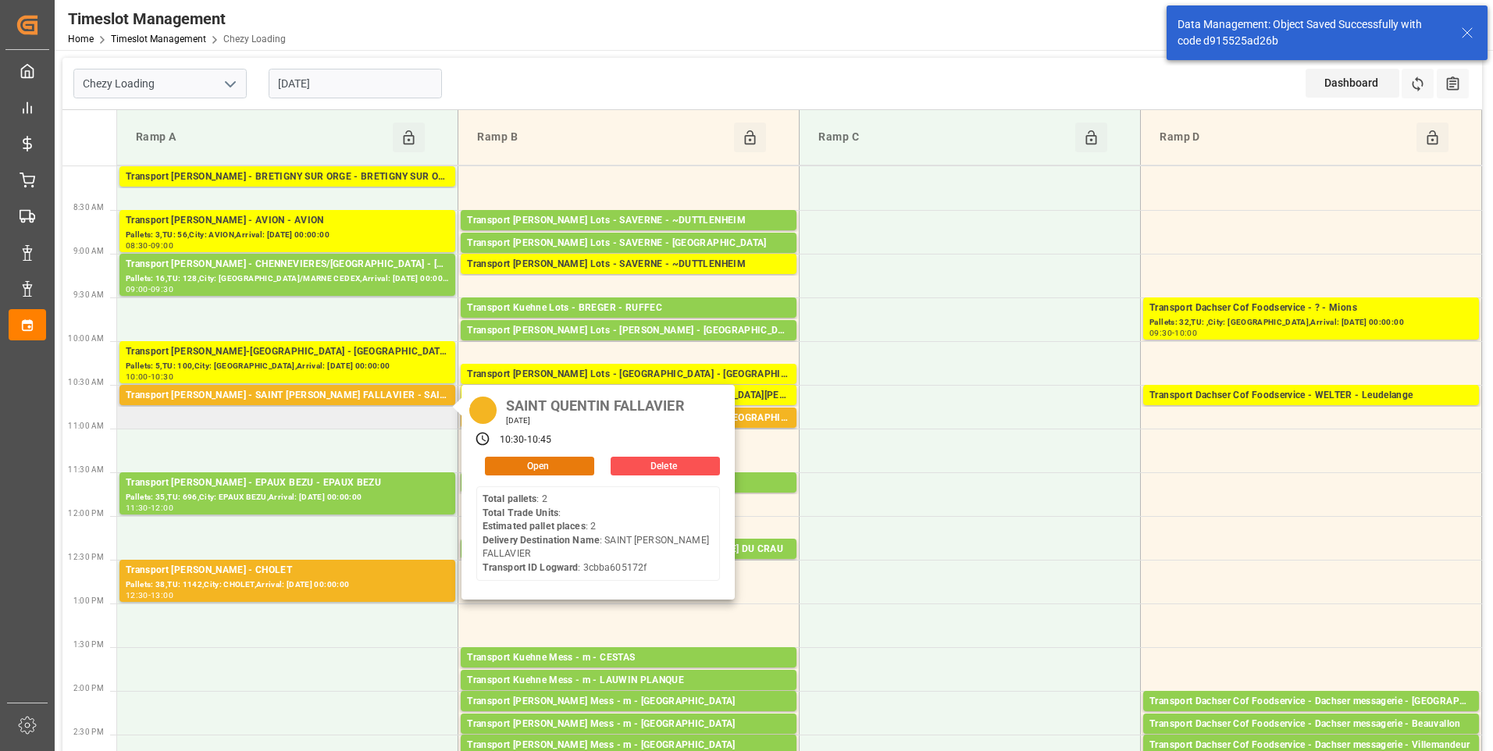
click at [529, 462] on button "Open" at bounding box center [539, 466] width 109 height 19
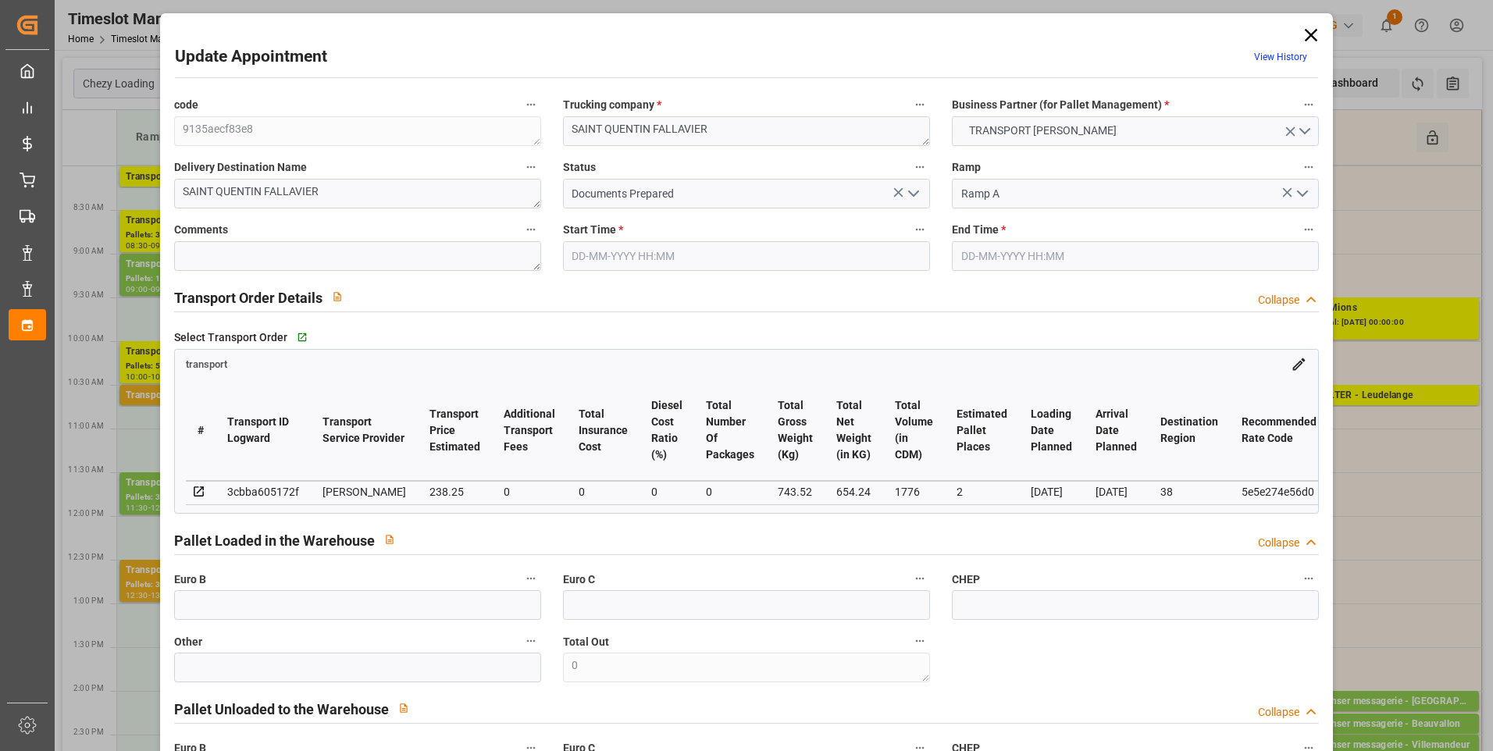
type input "[DATE] 10:30"
type input "[DATE] 10:45"
type input "[DATE] 16:12"
type input "[DATE] 11:17"
type input "[DATE]"
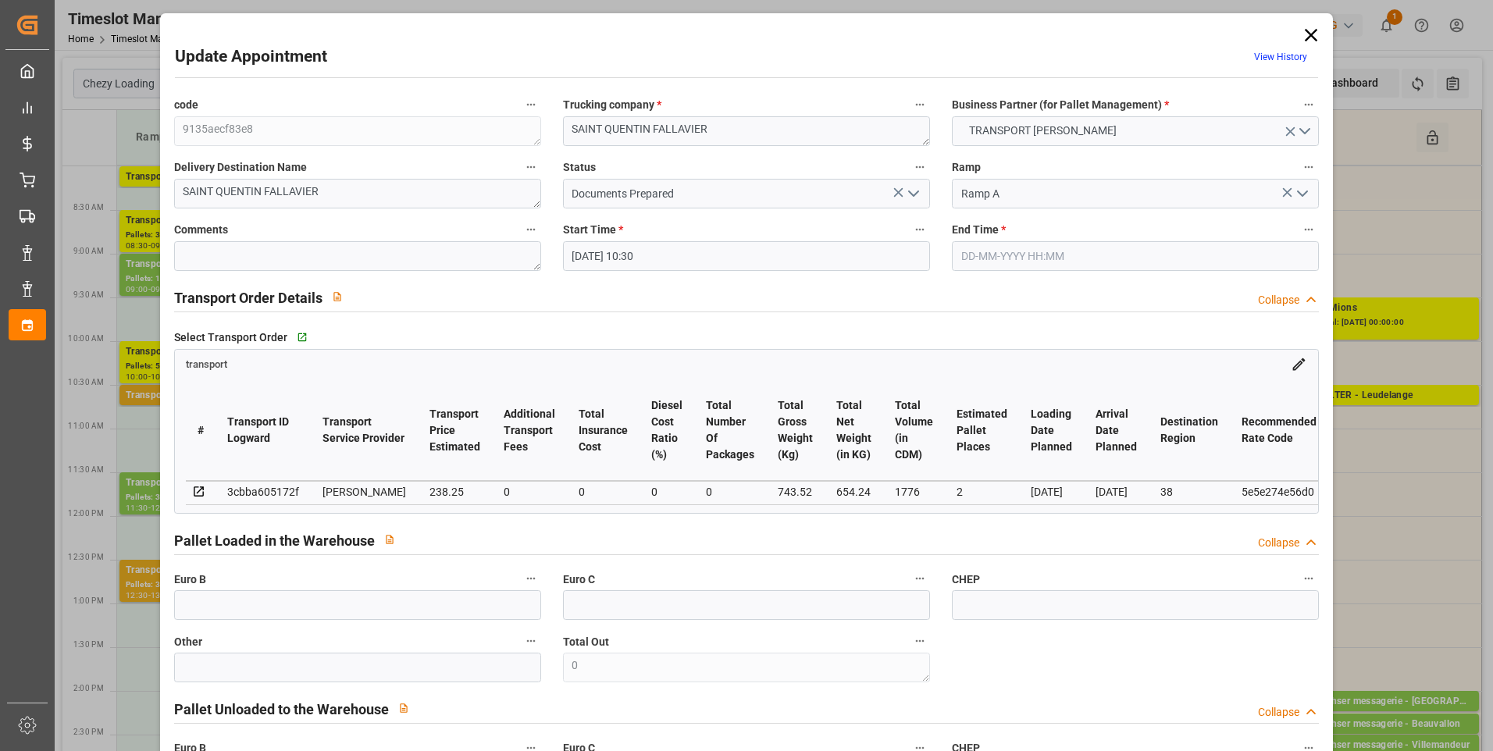
type input "[DATE]"
click at [912, 193] on icon "open menu" at bounding box center [913, 193] width 19 height 19
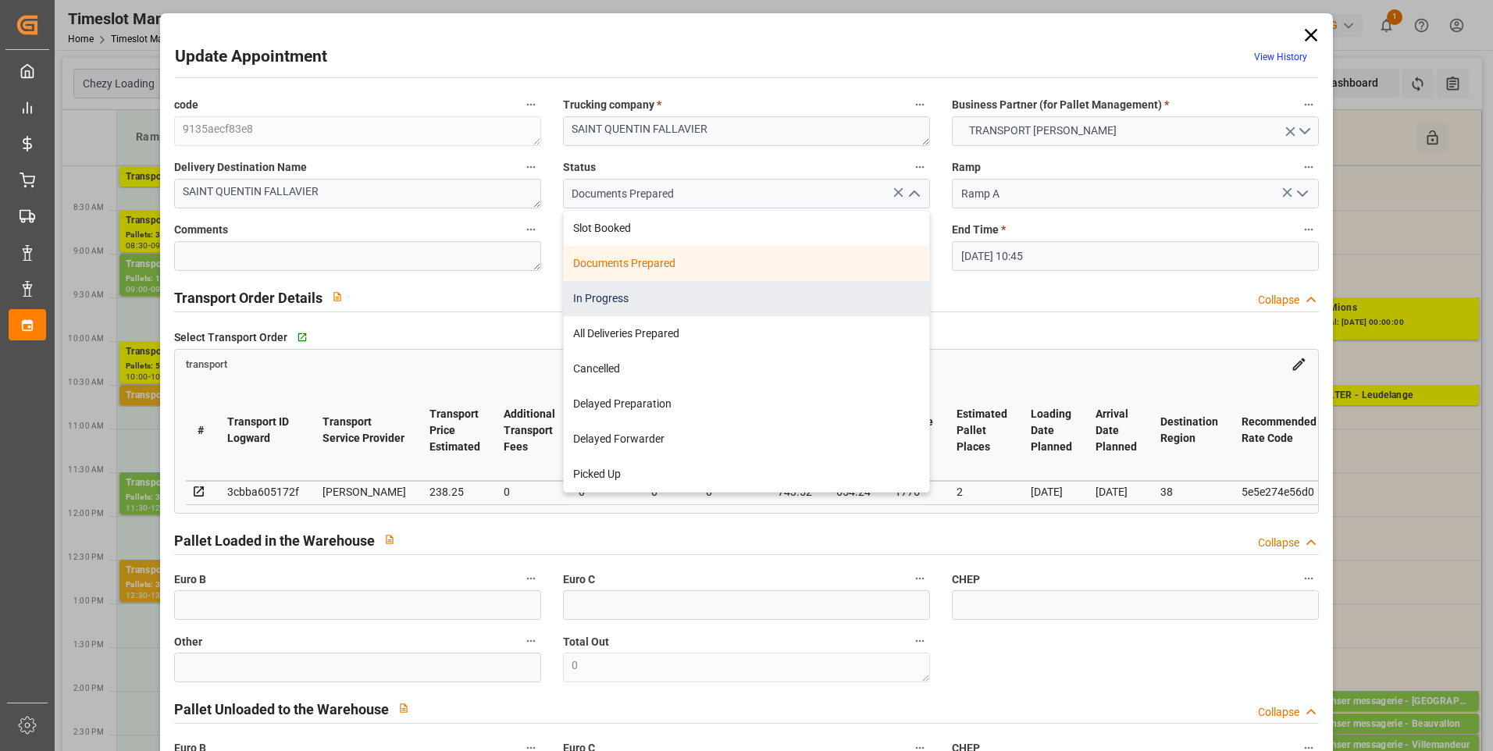
click at [624, 297] on div "In Progress" at bounding box center [747, 298] width 366 height 35
type input "In Progress"
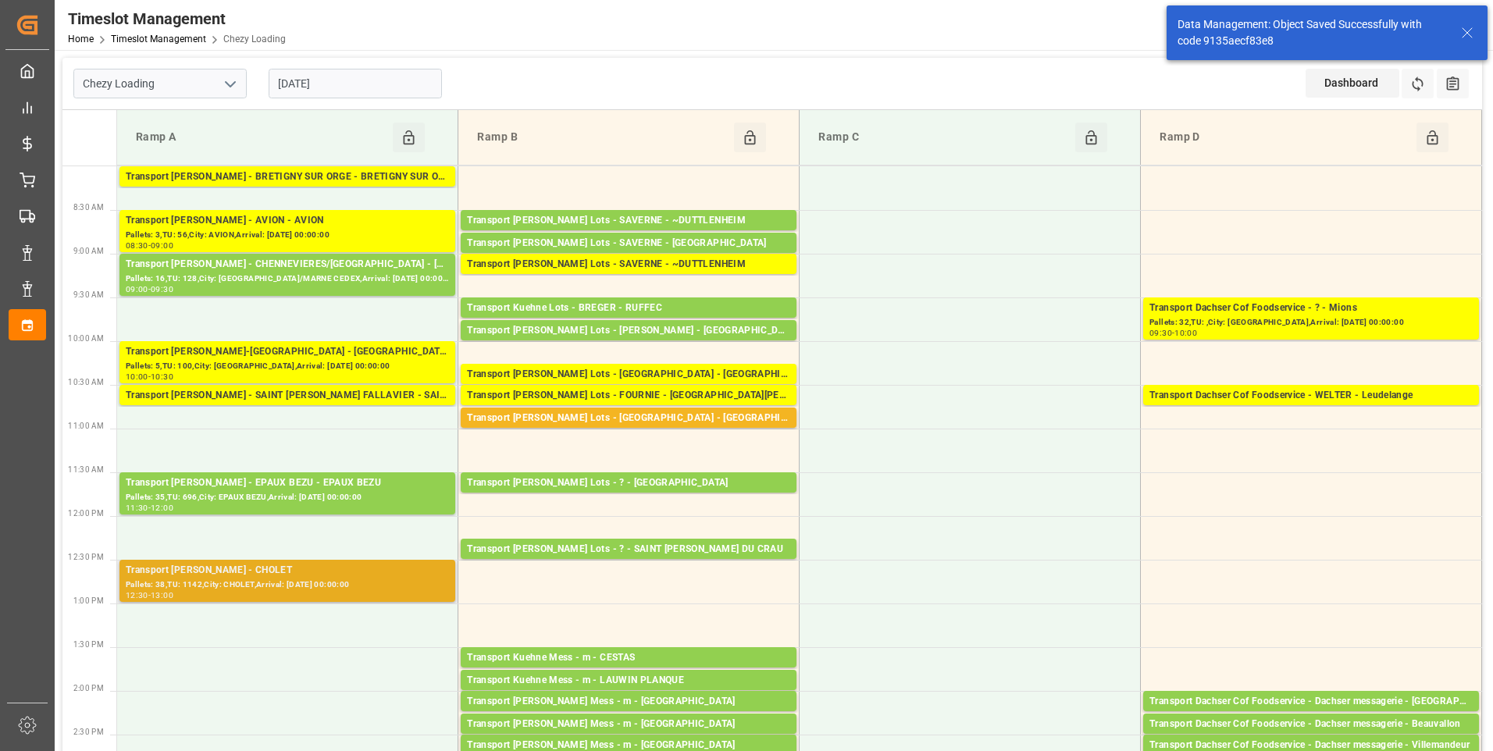
click at [333, 584] on div "Pallets: 38,TU: 1142,City: CHOLET,Arrival: [DATE] 00:00:00" at bounding box center [287, 585] width 323 height 13
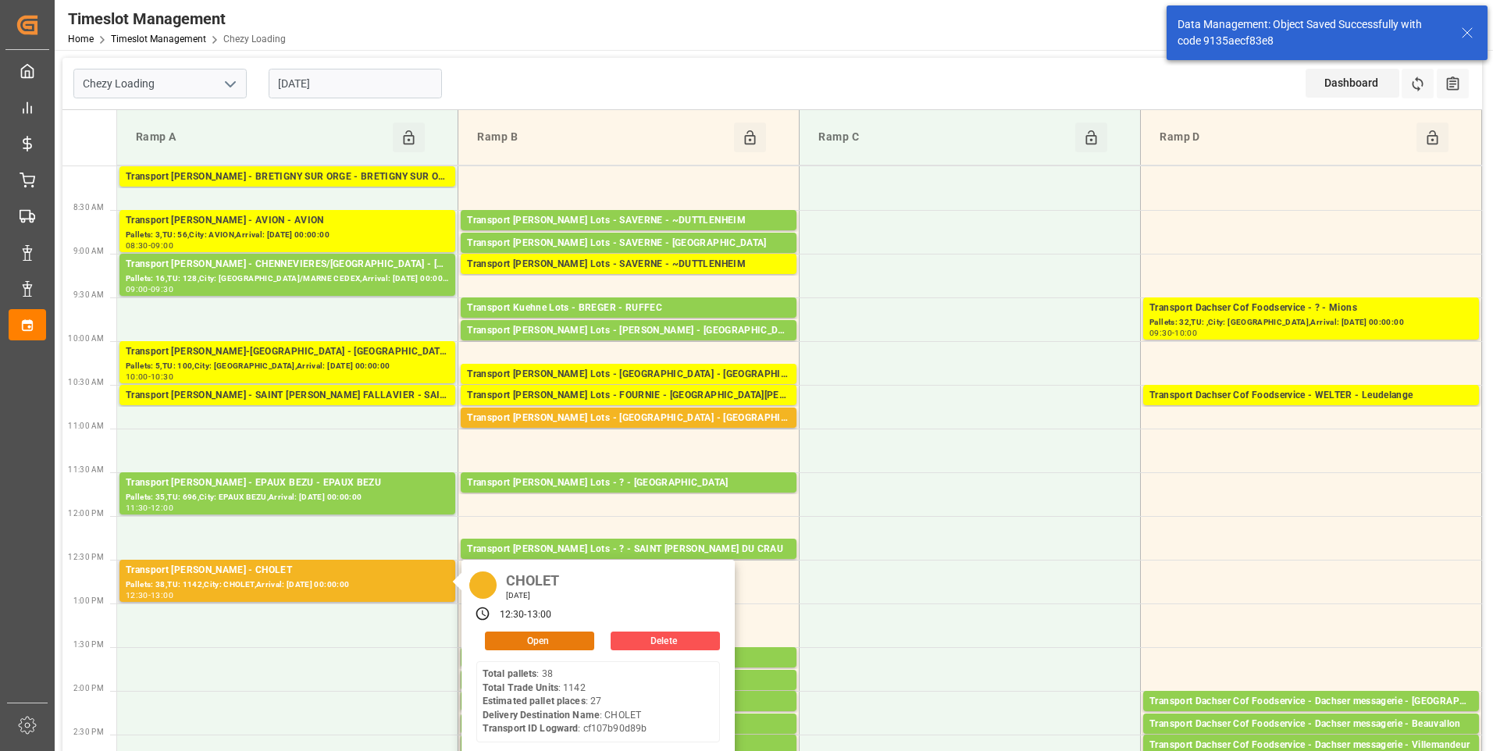
click at [549, 640] on button "Open" at bounding box center [539, 641] width 109 height 19
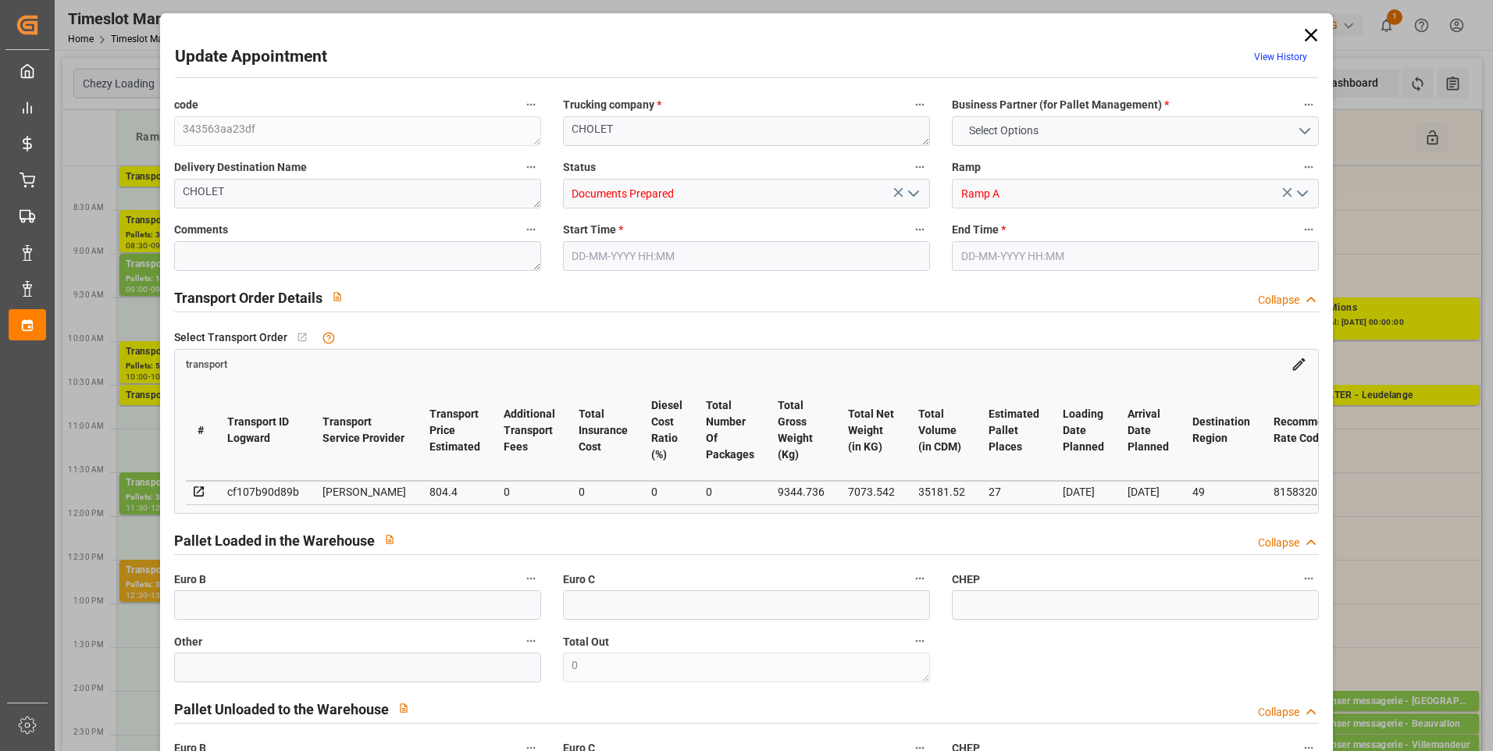
type input "27"
type input "804.4"
type input "0"
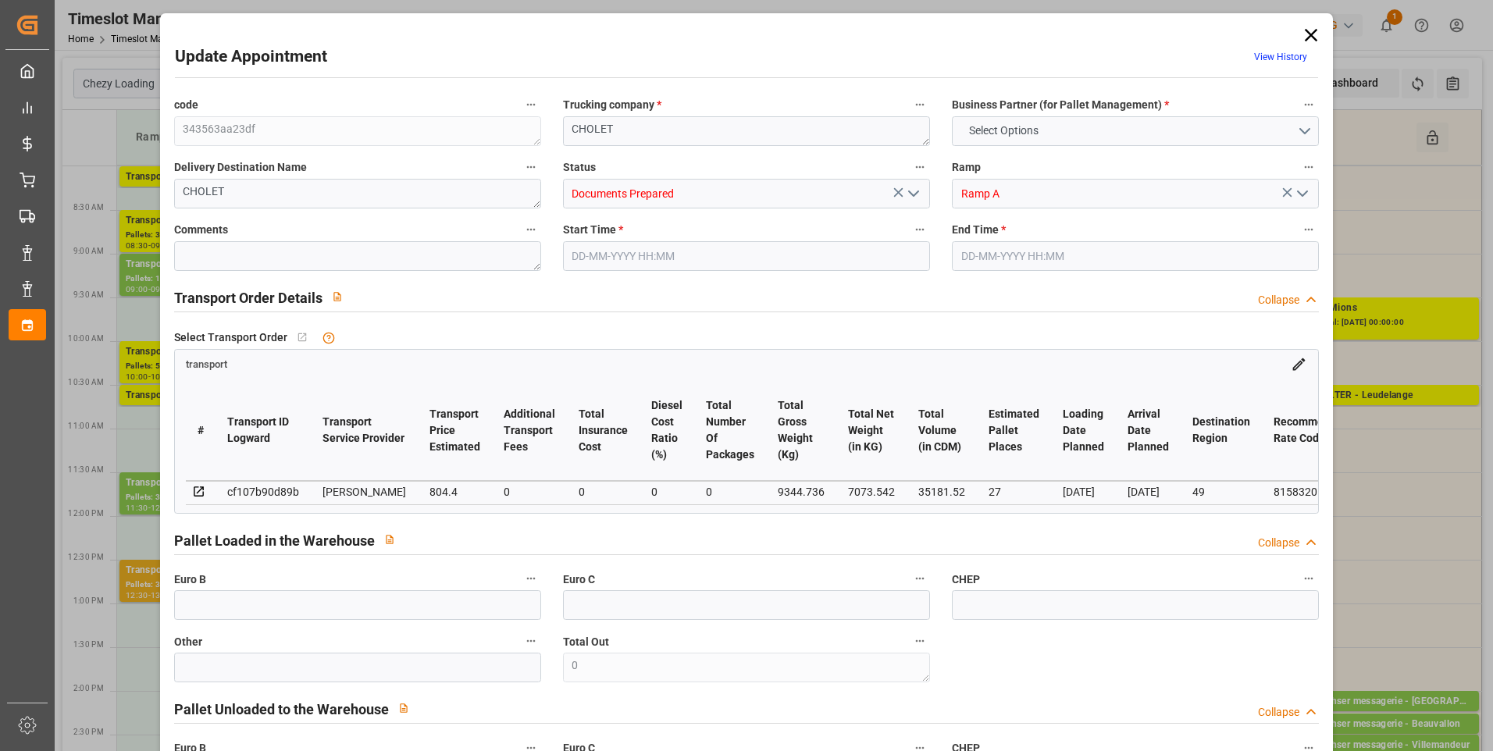
type input "777.2113"
type input "-27.1887"
type input "0"
type input "7073.542"
type input "10999.72"
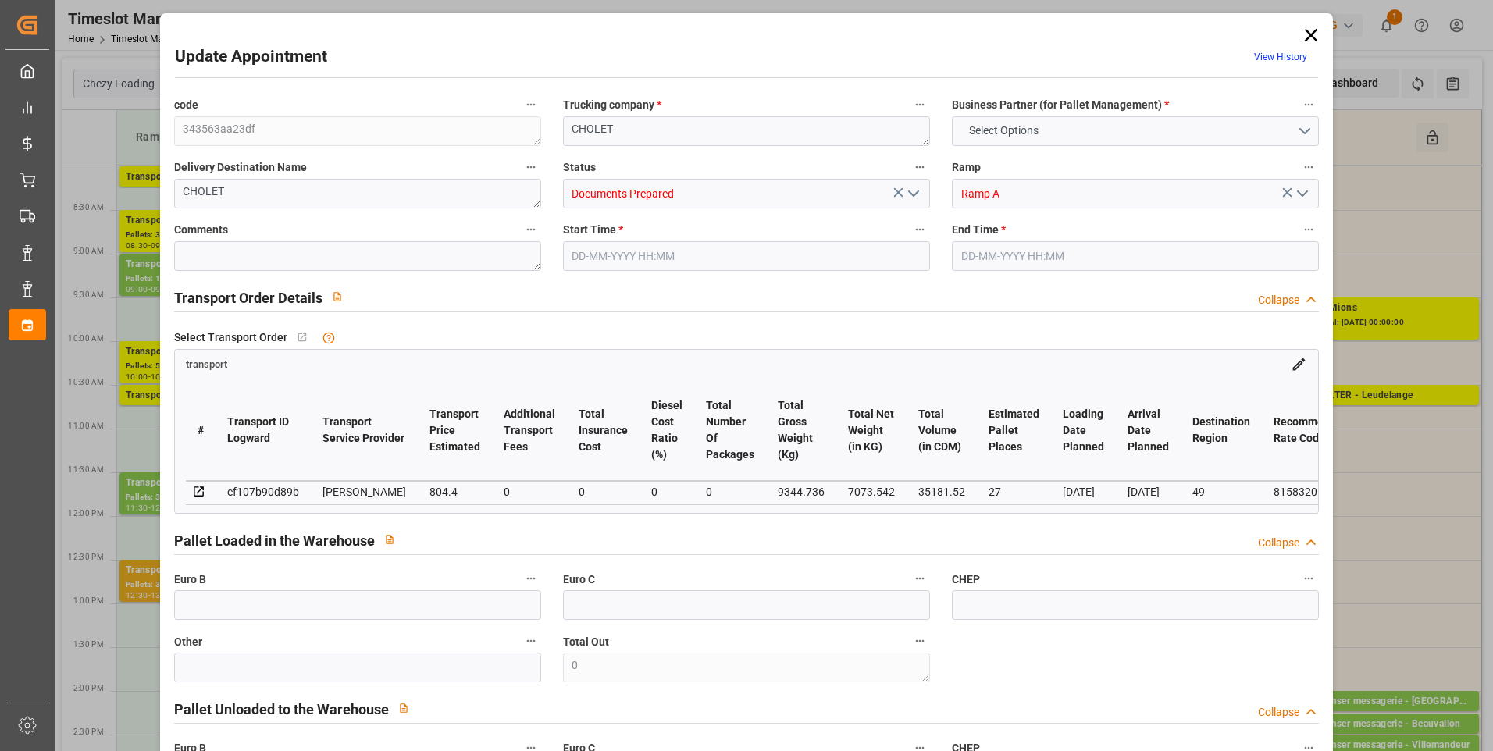
type input "35181.52"
type input "49"
type input "38"
type input "1142"
type input "55"
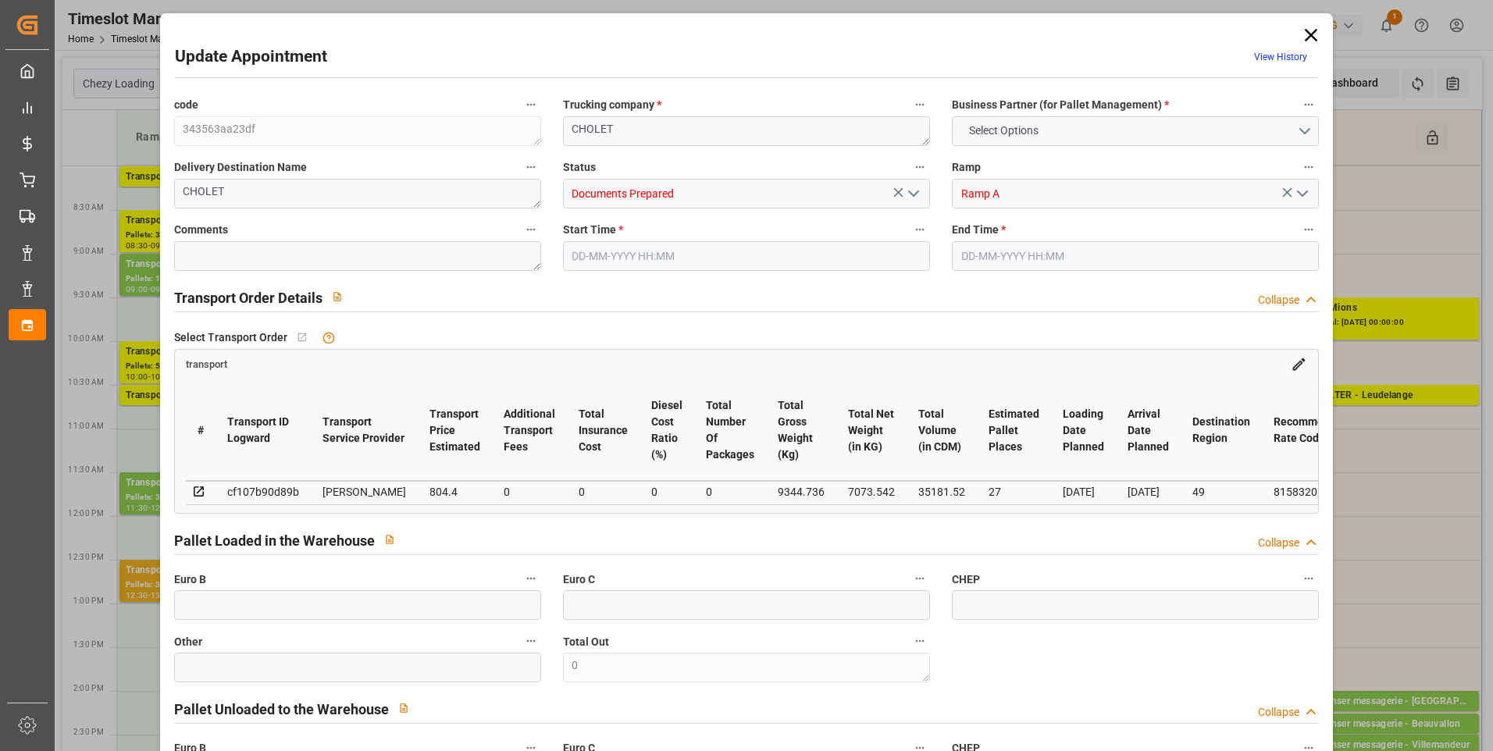
type input "101"
type input "9344.736"
type input "0"
type input "4710.8598"
type input "0"
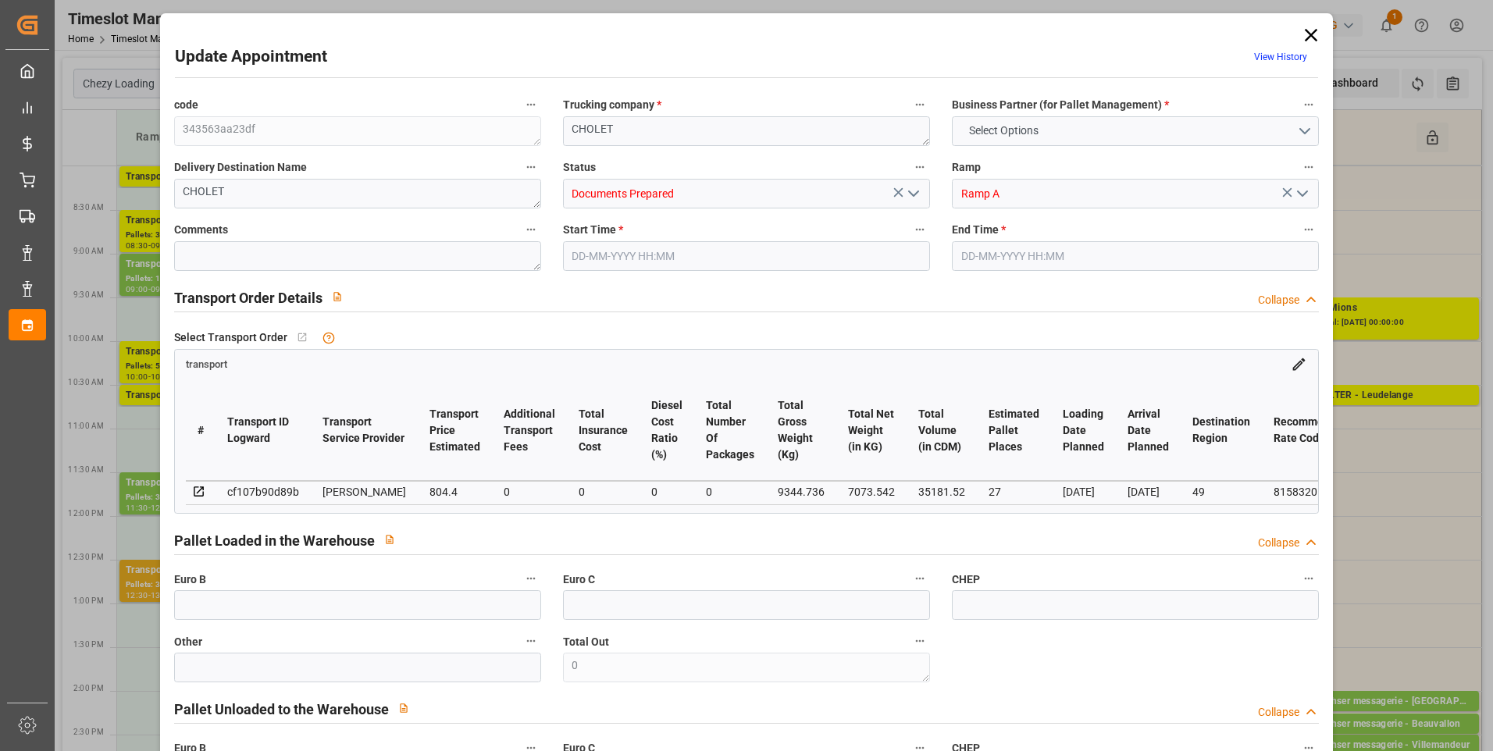
type input "0"
type input "21"
type input "35"
type input "[DATE] 12:30"
type input "[DATE] 13:00"
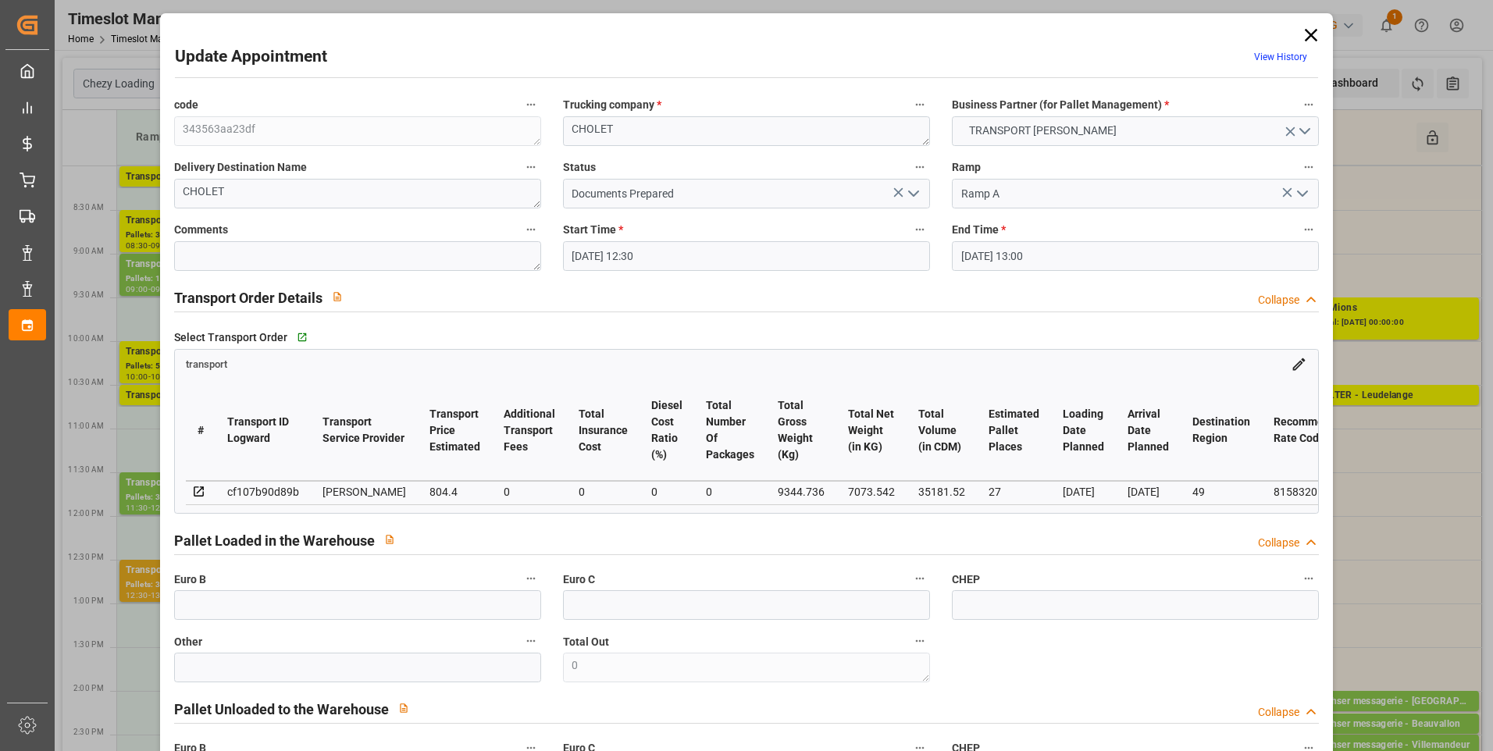
type input "[DATE] 11:55"
type input "[DATE] 11:29"
type input "[DATE]"
click at [913, 192] on icon "open menu" at bounding box center [913, 193] width 19 height 19
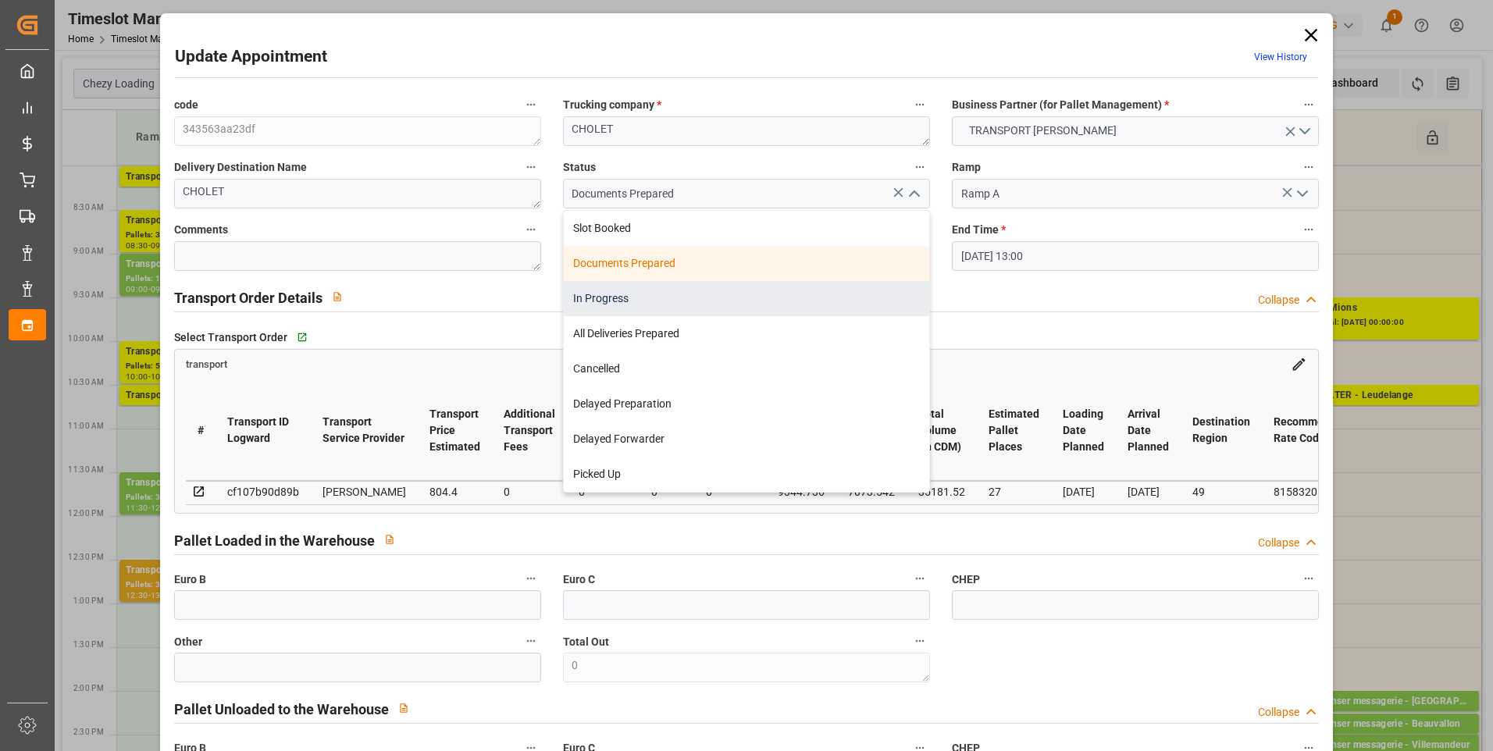
click at [633, 299] on div "In Progress" at bounding box center [747, 298] width 366 height 35
type input "In Progress"
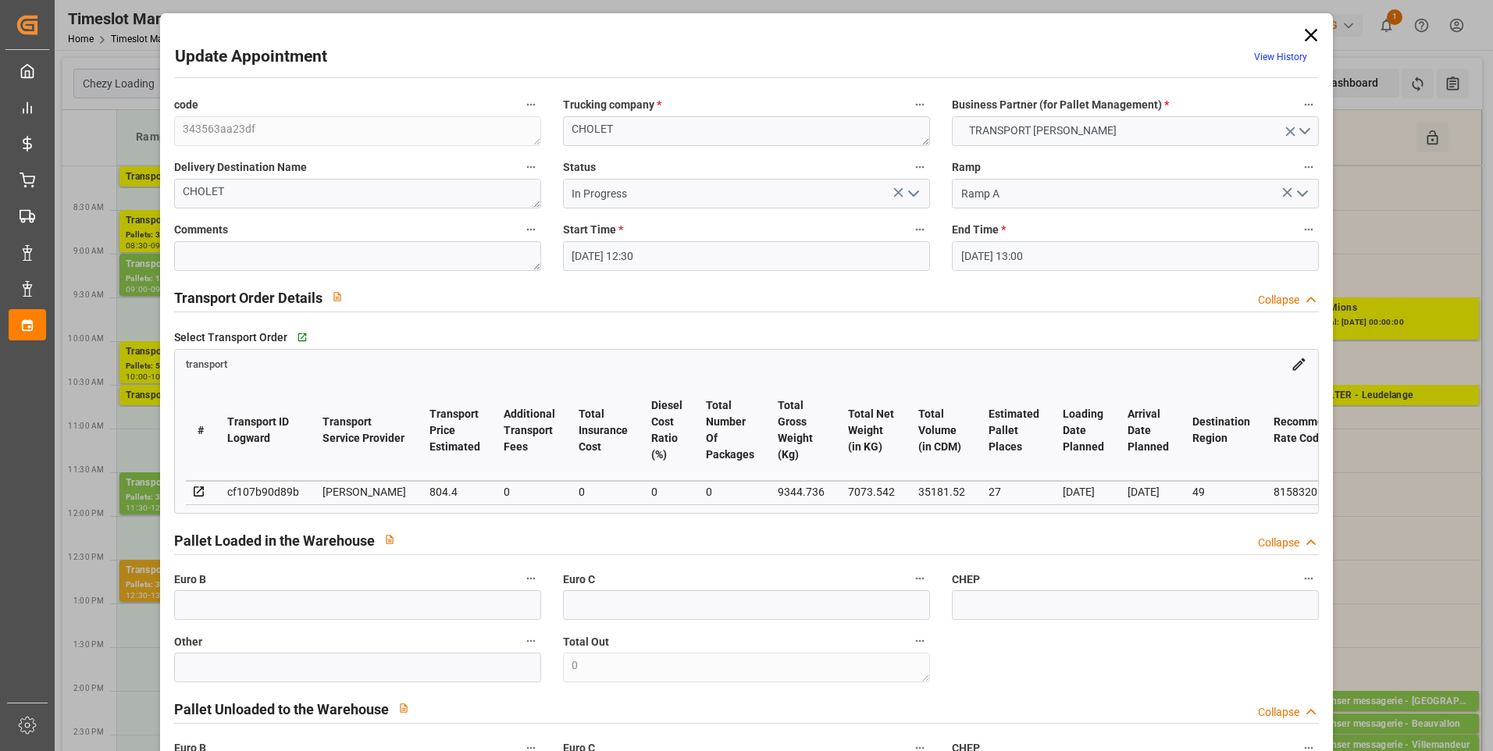
click at [910, 194] on icon "open menu" at bounding box center [913, 193] width 19 height 19
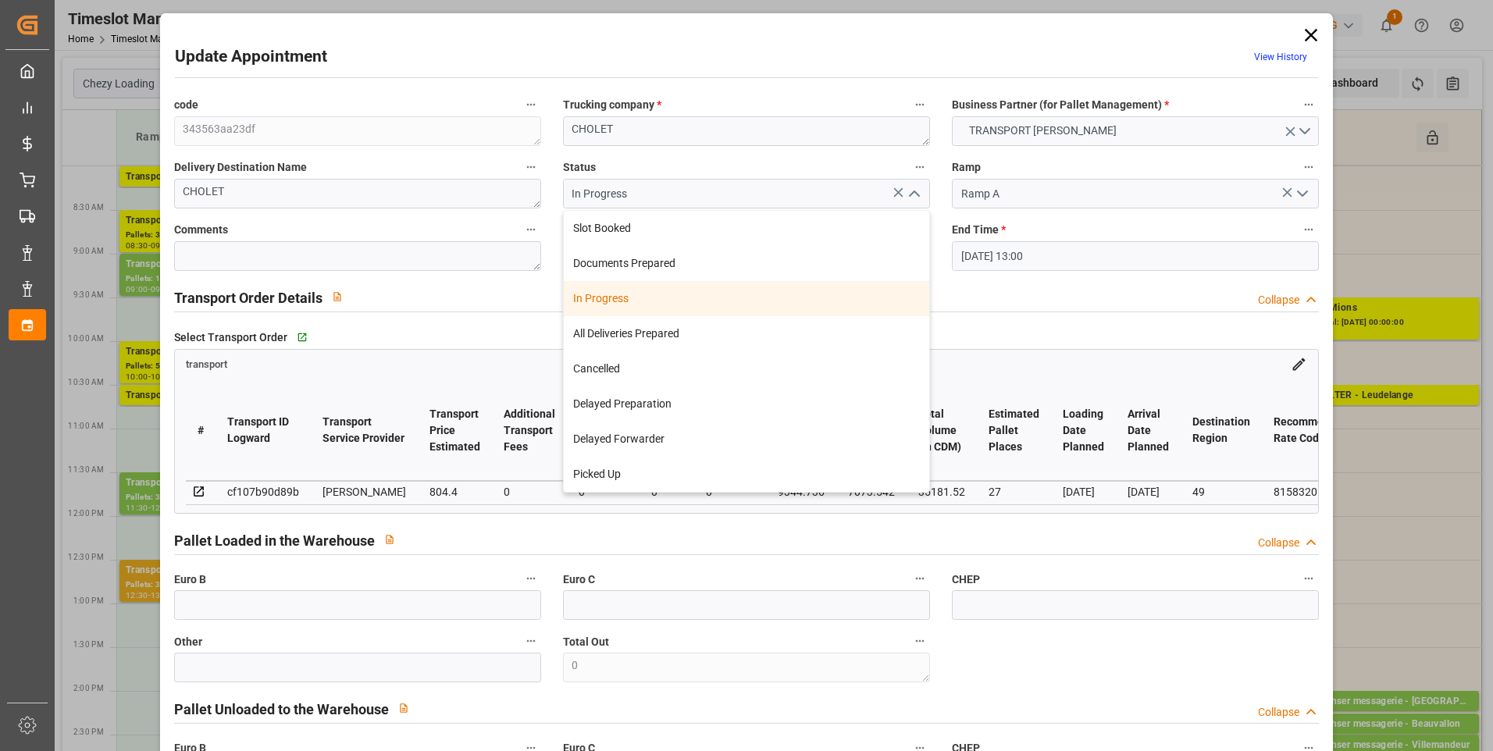
click at [637, 298] on div "In Progress" at bounding box center [747, 298] width 366 height 35
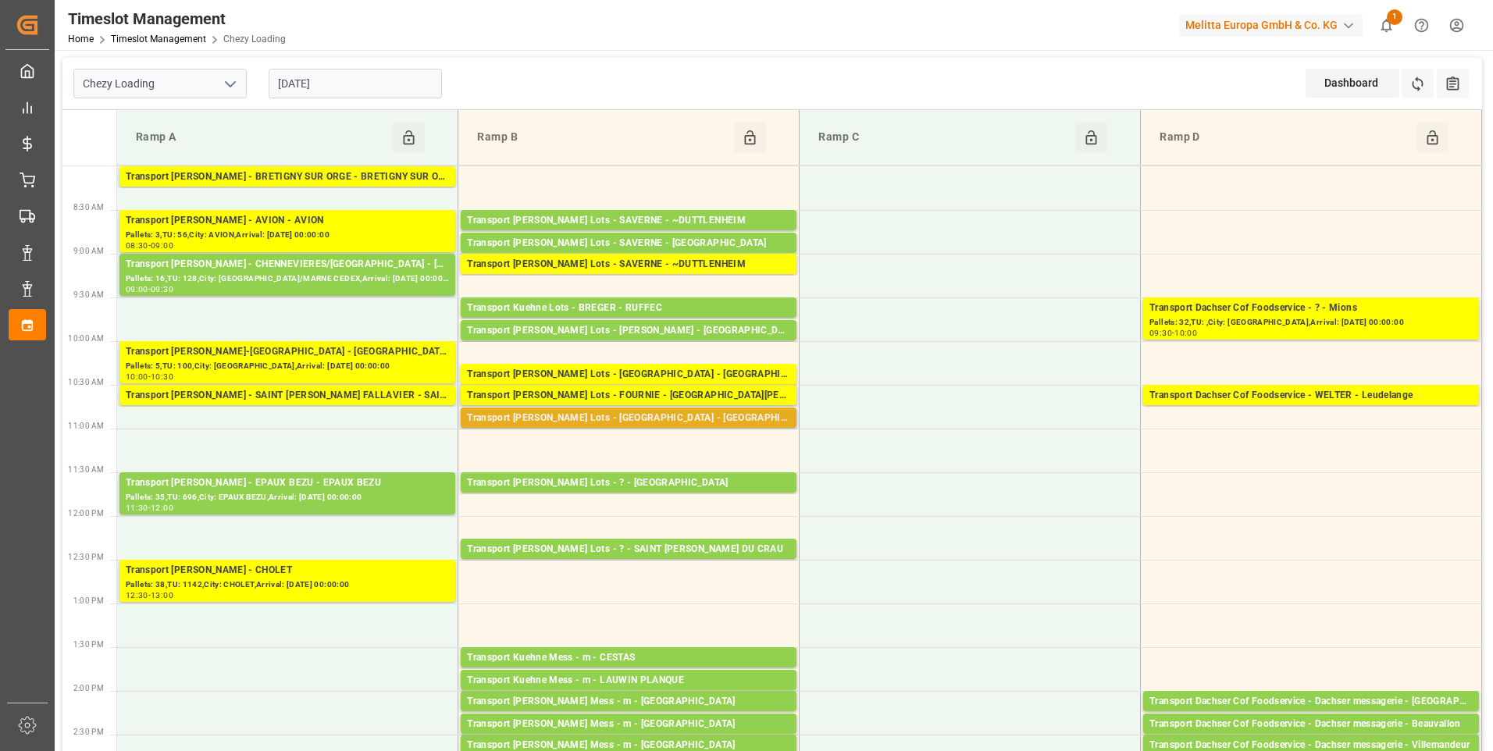
click at [712, 416] on div "Transport [PERSON_NAME] Lots - [GEOGRAPHIC_DATA] - [GEOGRAPHIC_DATA]" at bounding box center [628, 419] width 323 height 16
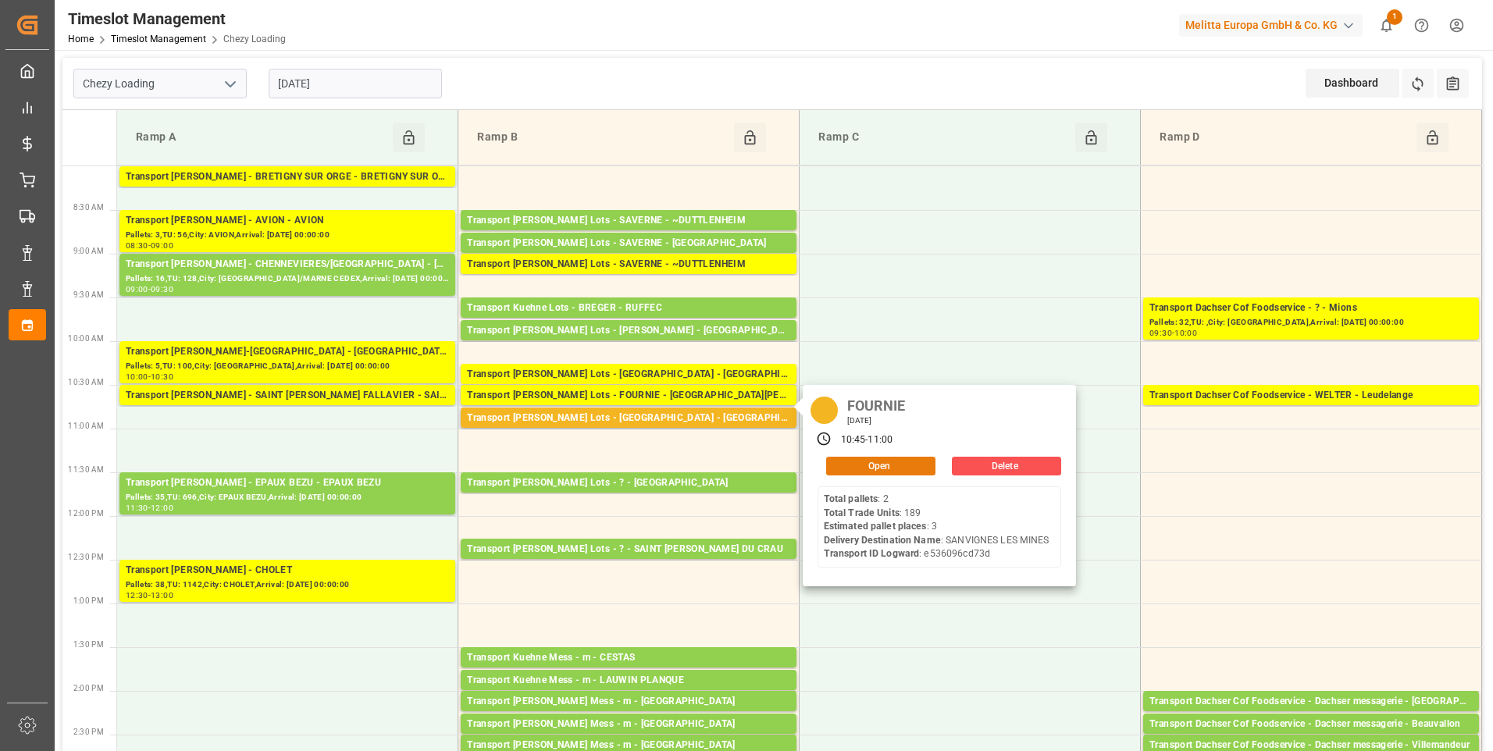
click at [856, 469] on button "Open" at bounding box center [880, 466] width 109 height 19
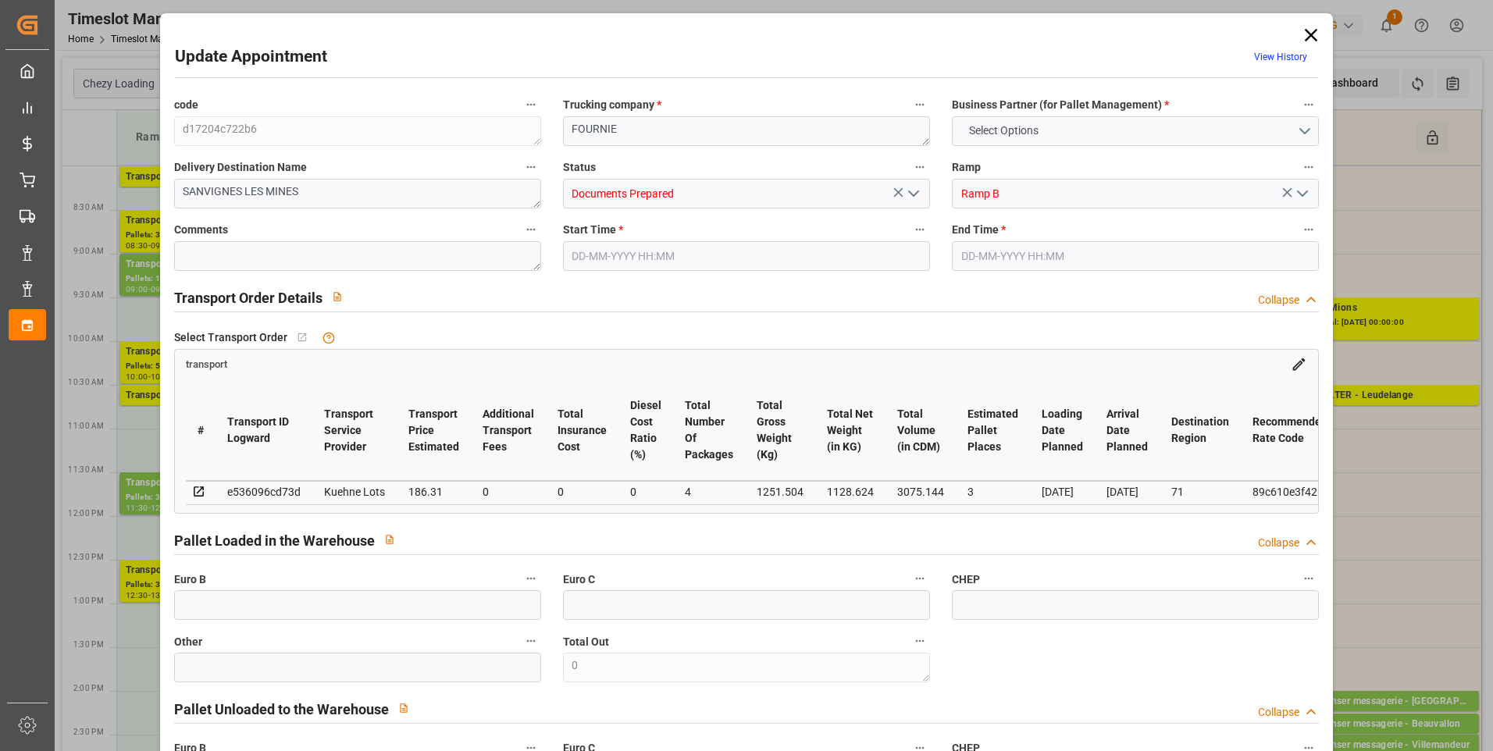
type input "3"
type input "186.31"
type input "0"
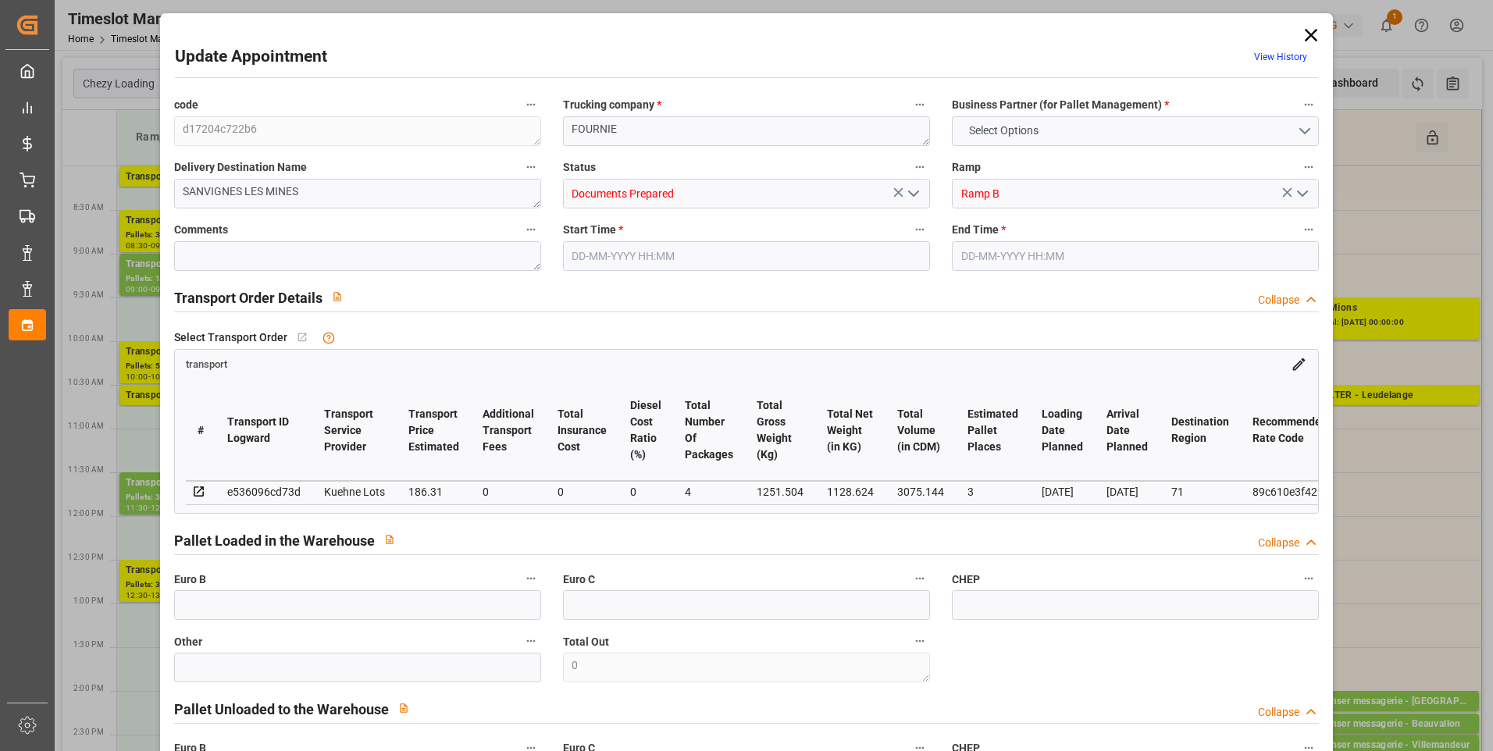
type input "186.31"
type input "0"
type input "4"
type input "1128.624"
type input "1357.776"
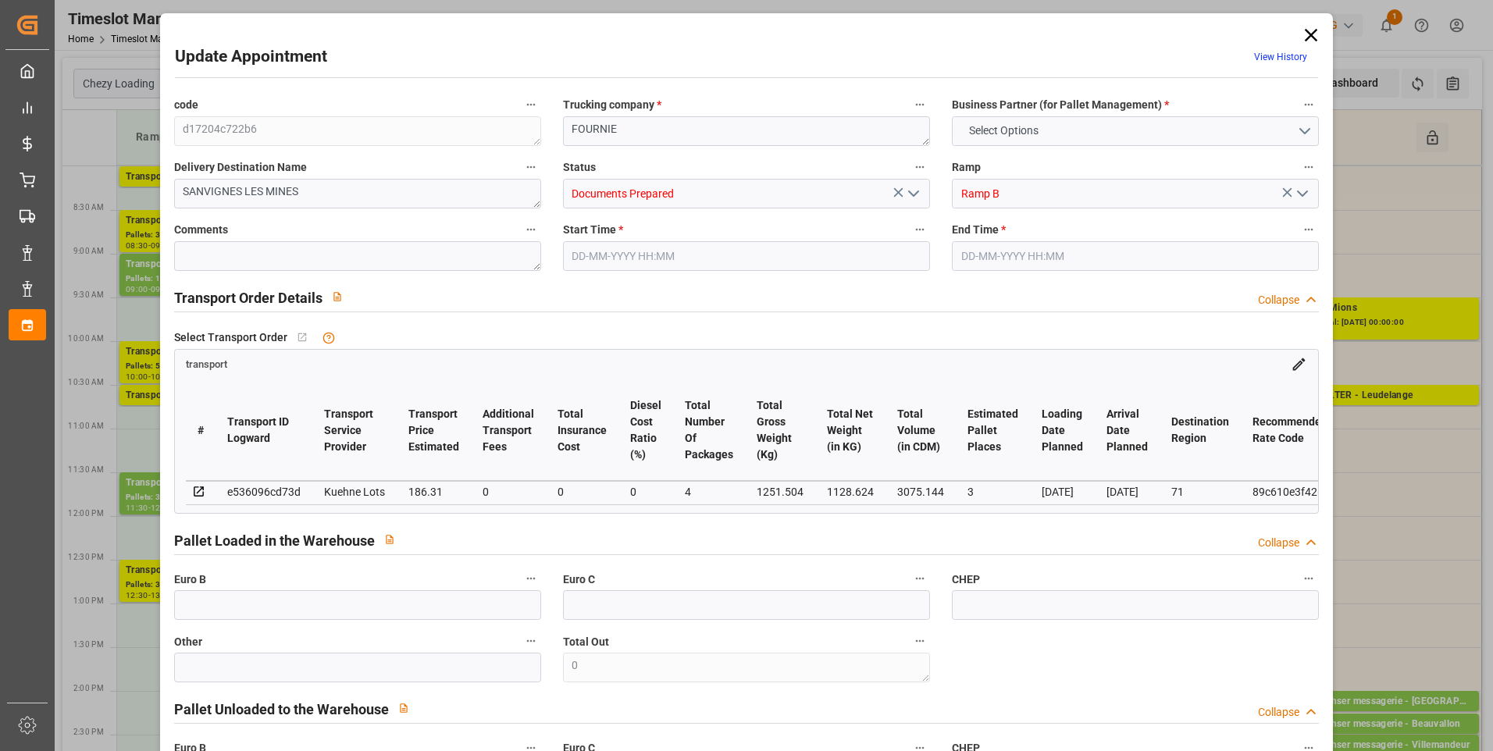
type input "3075.144"
type input "71"
type input "2"
type input "189"
type input "4"
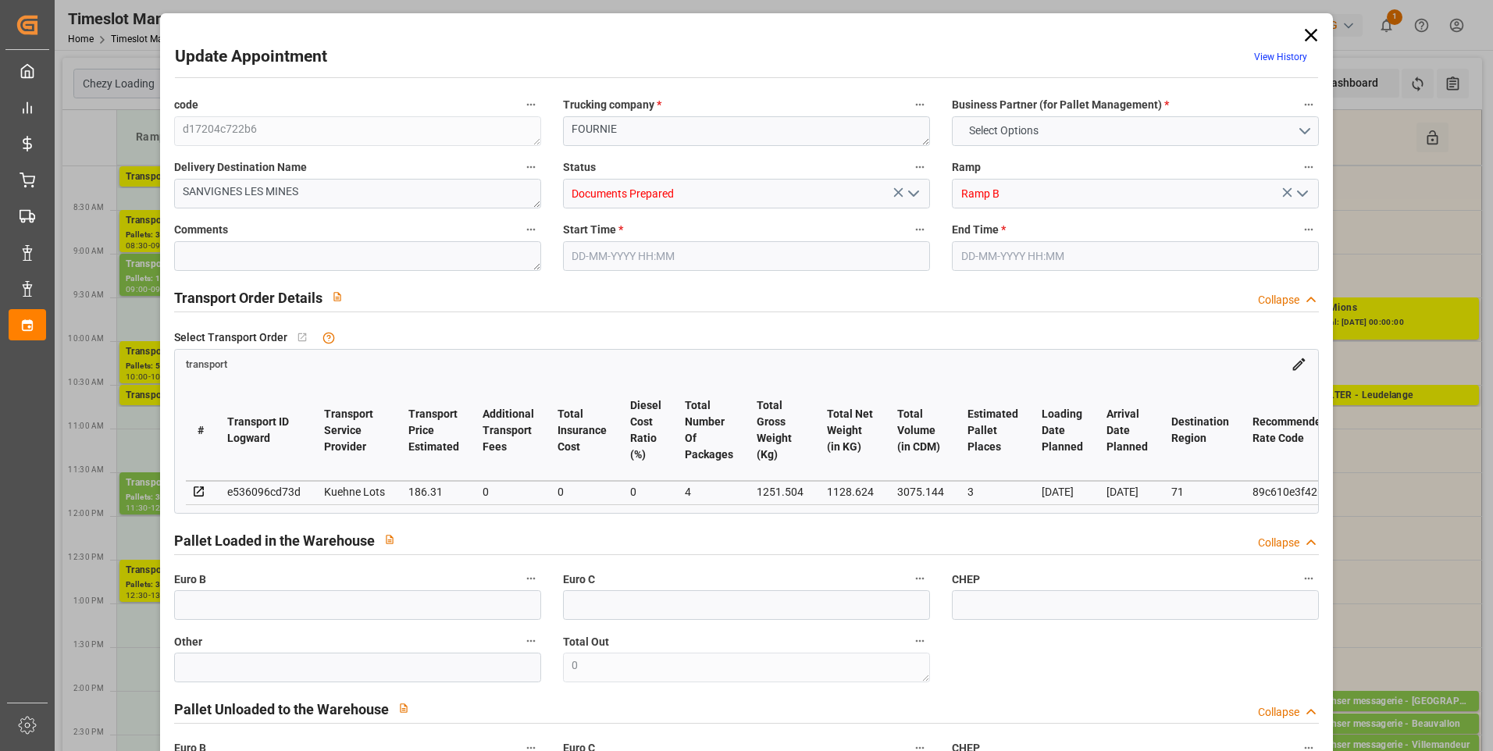
type input "101"
type input "1251.504"
type input "0"
type input "4710.8598"
type input "0"
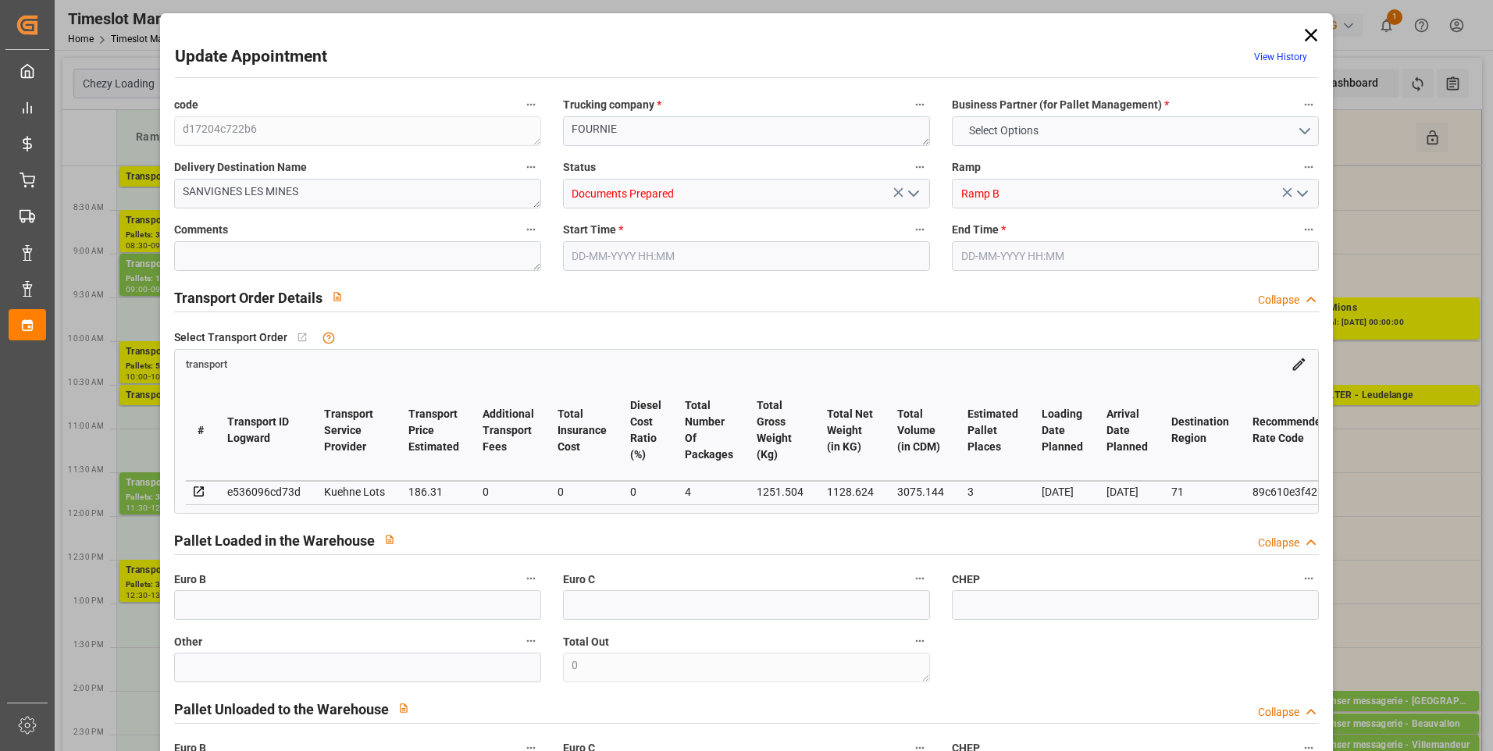
type input "0"
type input "21"
type input "35"
type input "[DATE] 10:45"
type input "[DATE] 11:00"
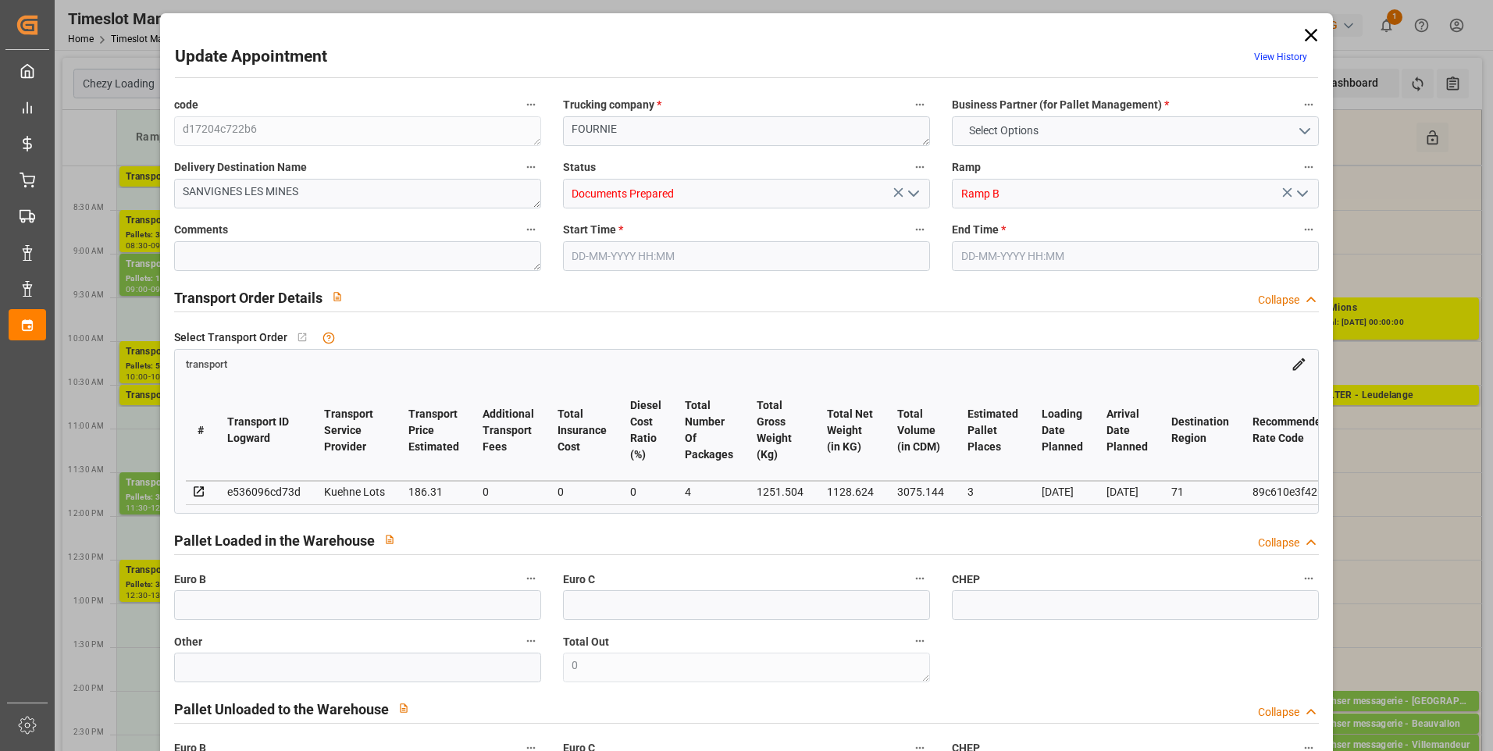
type input "[DATE] 13:21"
type input "[DATE] 11:25"
type input "[DATE]"
click at [911, 188] on icon "open menu" at bounding box center [913, 193] width 19 height 19
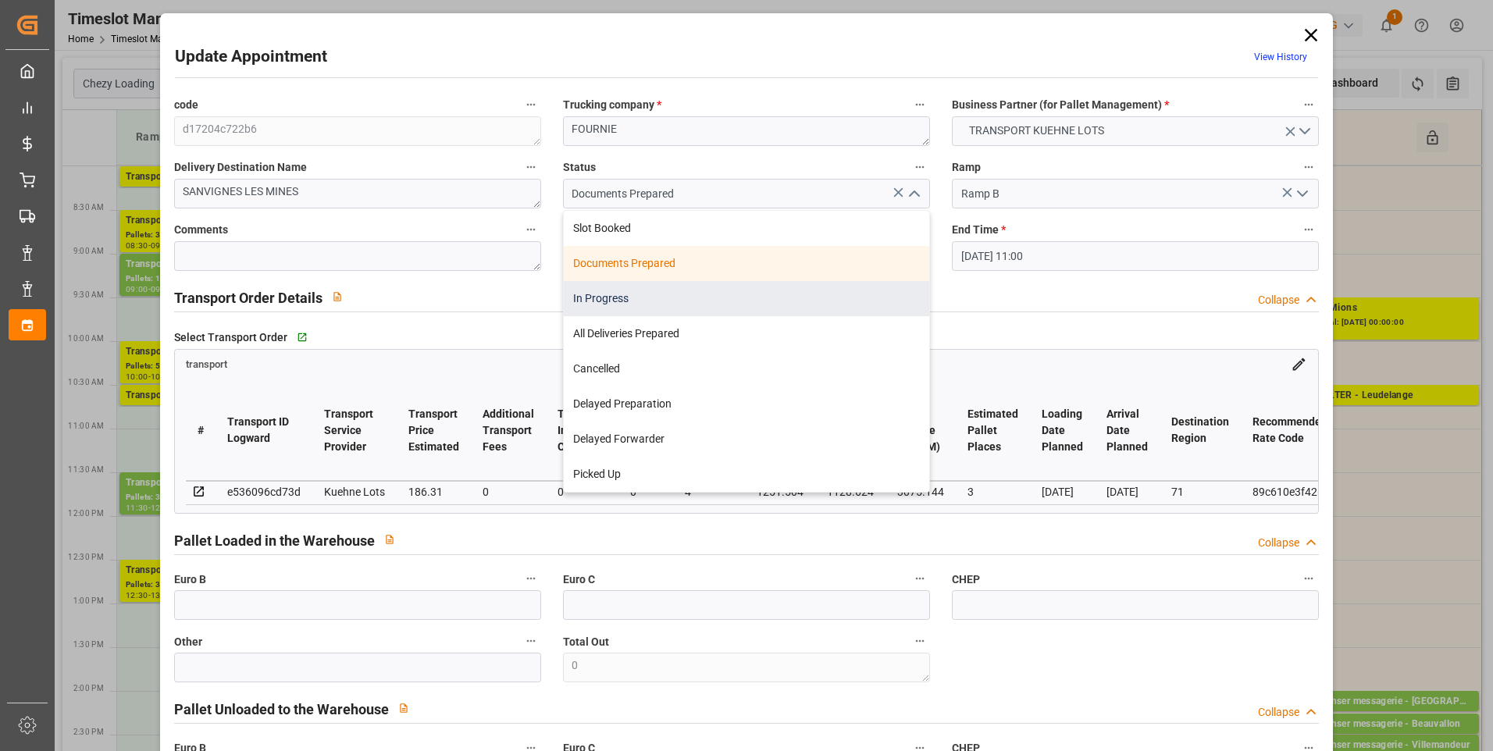
click at [617, 301] on div "In Progress" at bounding box center [747, 298] width 366 height 35
type input "In Progress"
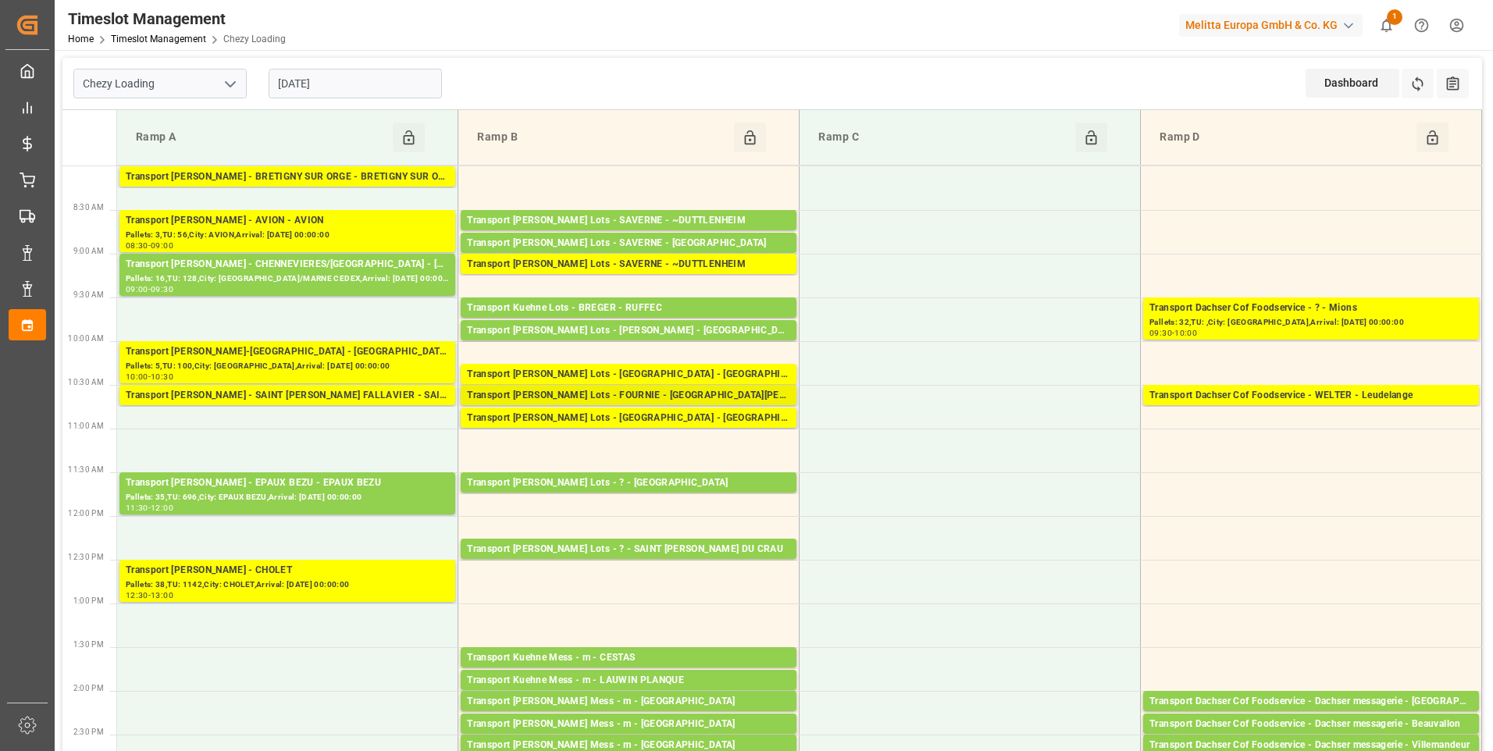
scroll to position [312, 0]
